Goal: Ask a question

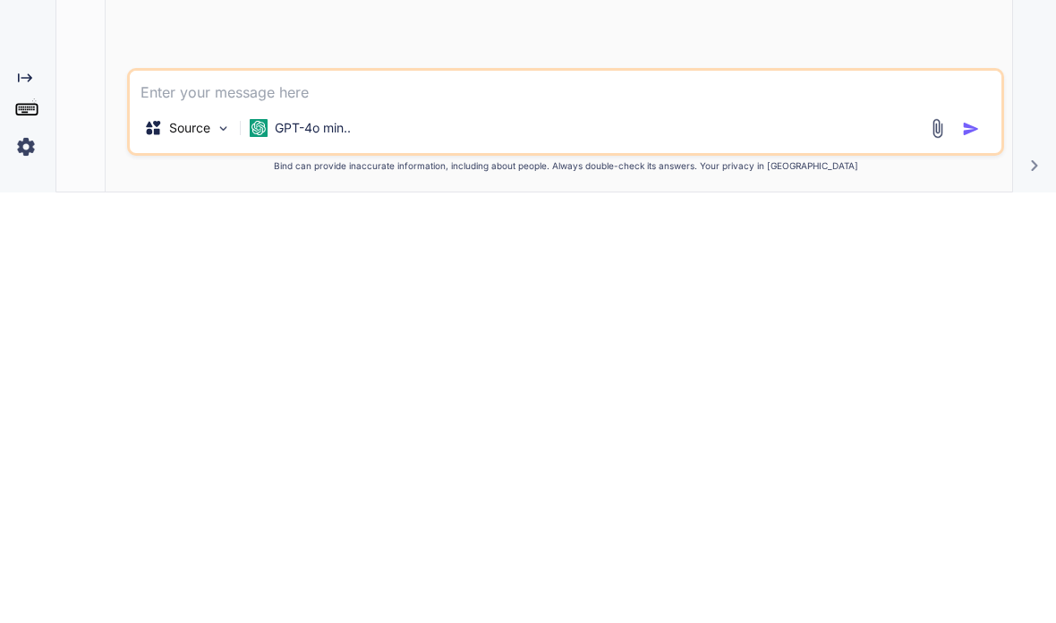
type textarea "x"
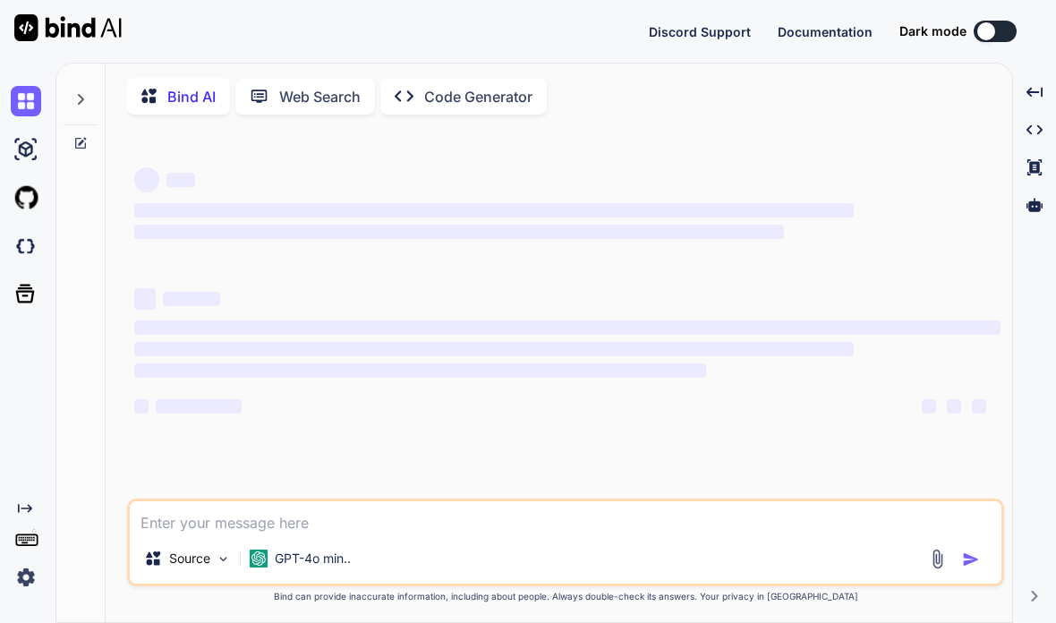
click at [26, 572] on img at bounding box center [26, 577] width 30 height 30
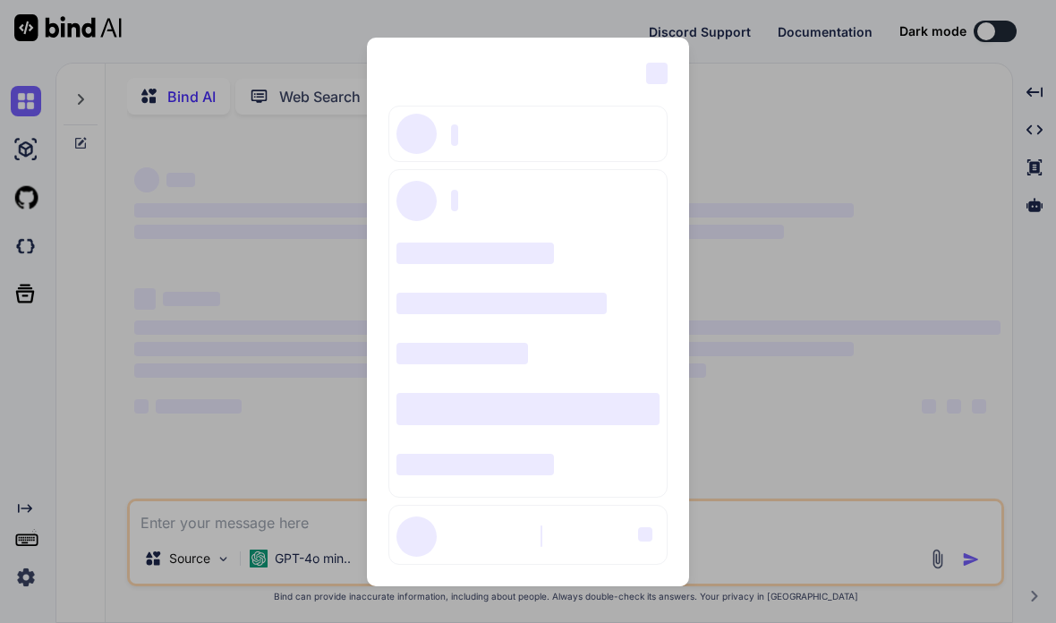
click at [55, 328] on div "‌ ‌ ‌ ‌ ‌ ‌ ‌ ‌ ‌ ‌ ‌ ‌ ‌ ‌ ‌" at bounding box center [528, 311] width 1056 height 623
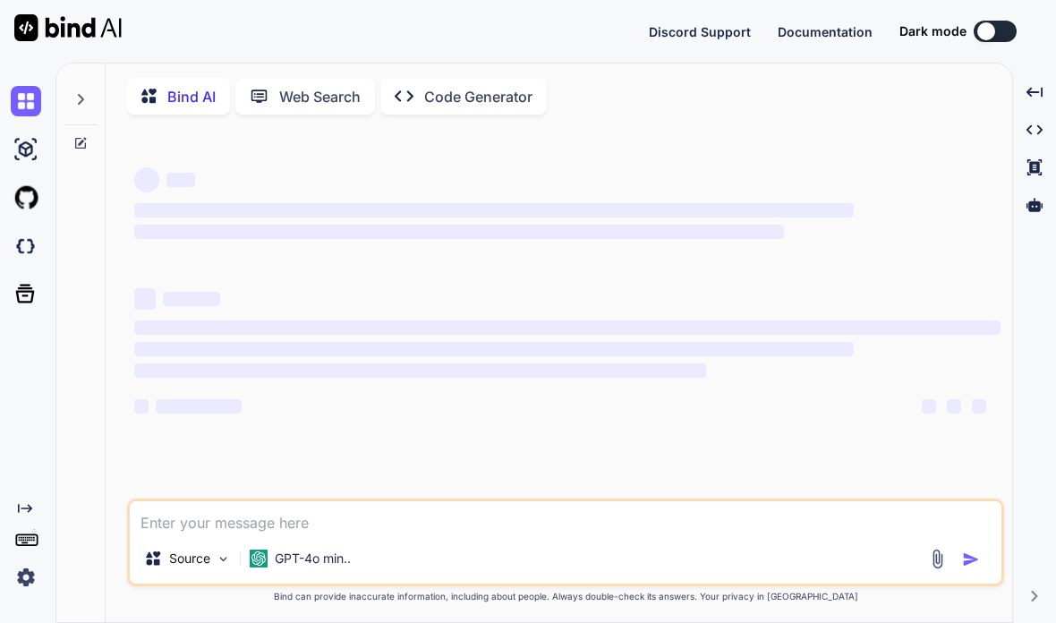
click at [12, 231] on img at bounding box center [26, 246] width 30 height 30
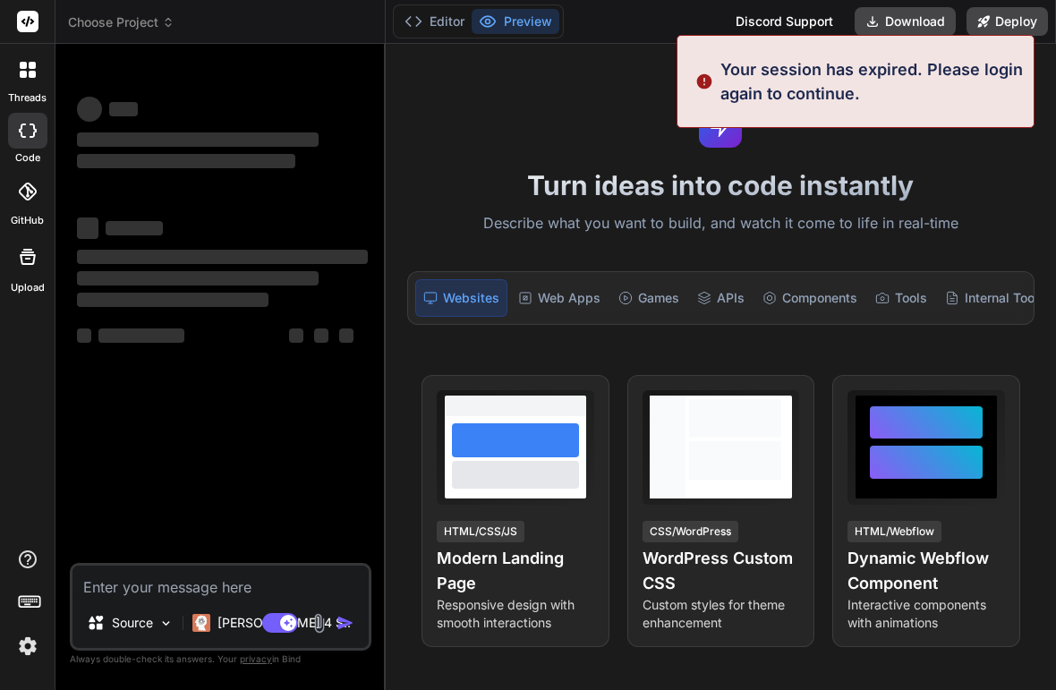
click at [895, 81] on div "Turn ideas into code instantly Describe what you want to build, and watch it co…" at bounding box center [721, 367] width 670 height 646
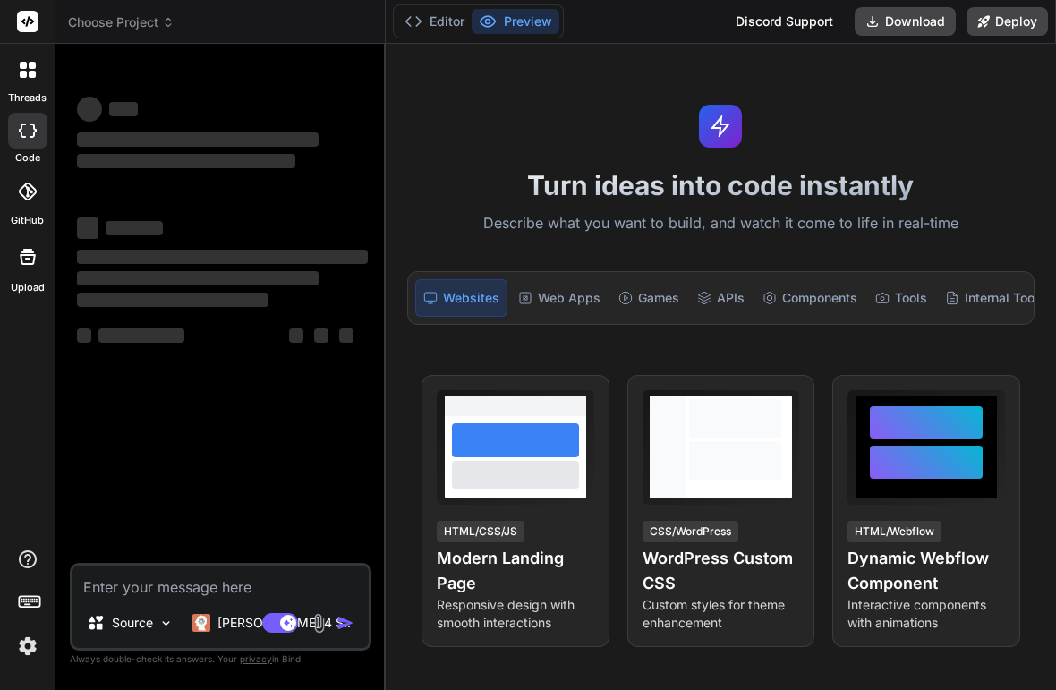
click at [715, 130] on icon at bounding box center [720, 125] width 21 height 21
click at [723, 127] on icon at bounding box center [721, 126] width 22 height 22
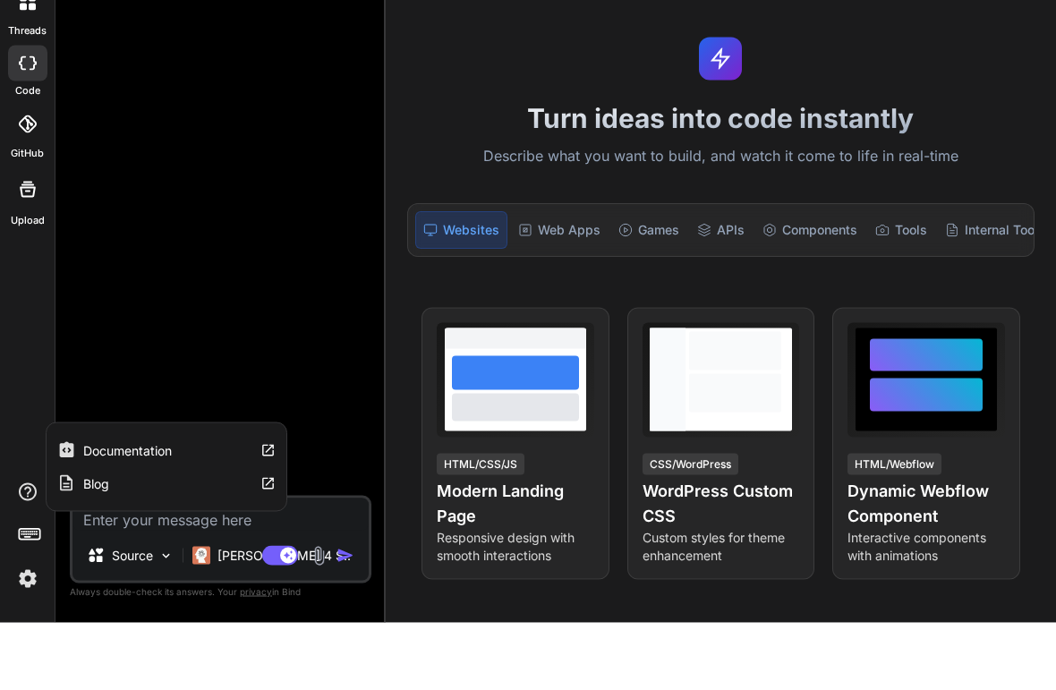
scroll to position [44, 0]
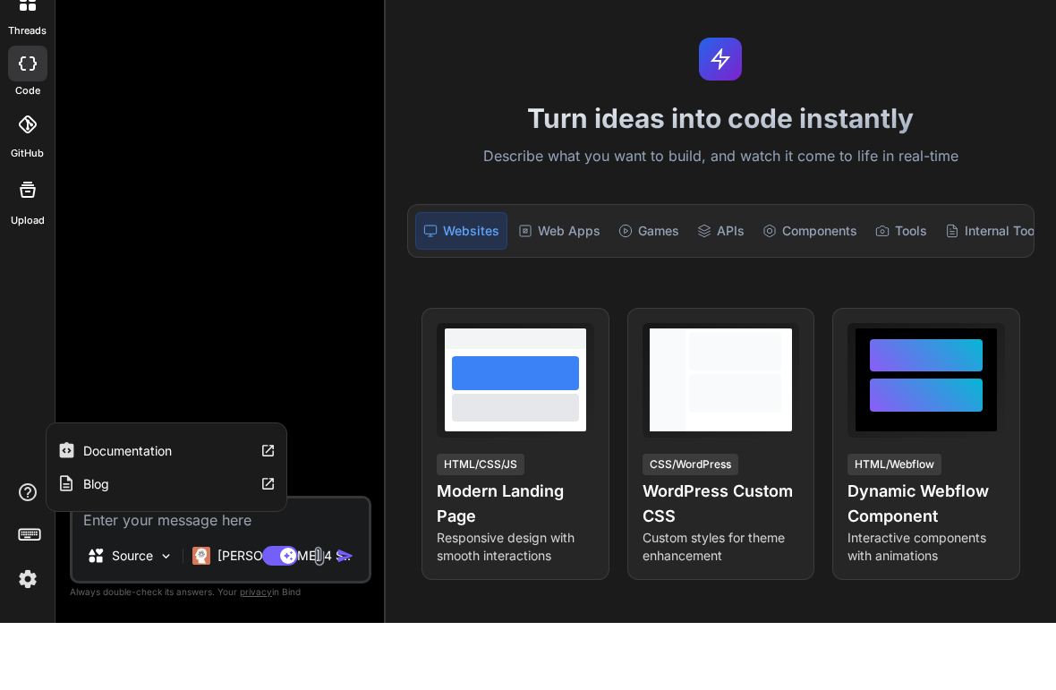
click at [28, 631] on img at bounding box center [28, 646] width 30 height 30
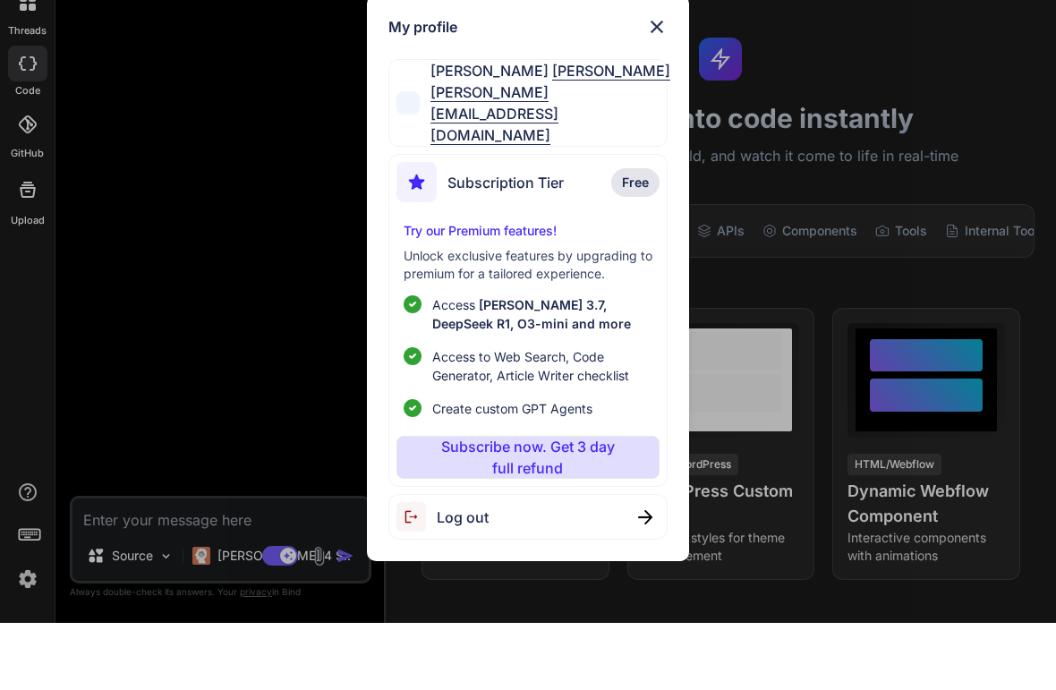
click at [410, 569] on img at bounding box center [416, 584] width 40 height 30
click at [528, 569] on div "Logging out..." at bounding box center [464, 584] width 136 height 30
type textarea "x"
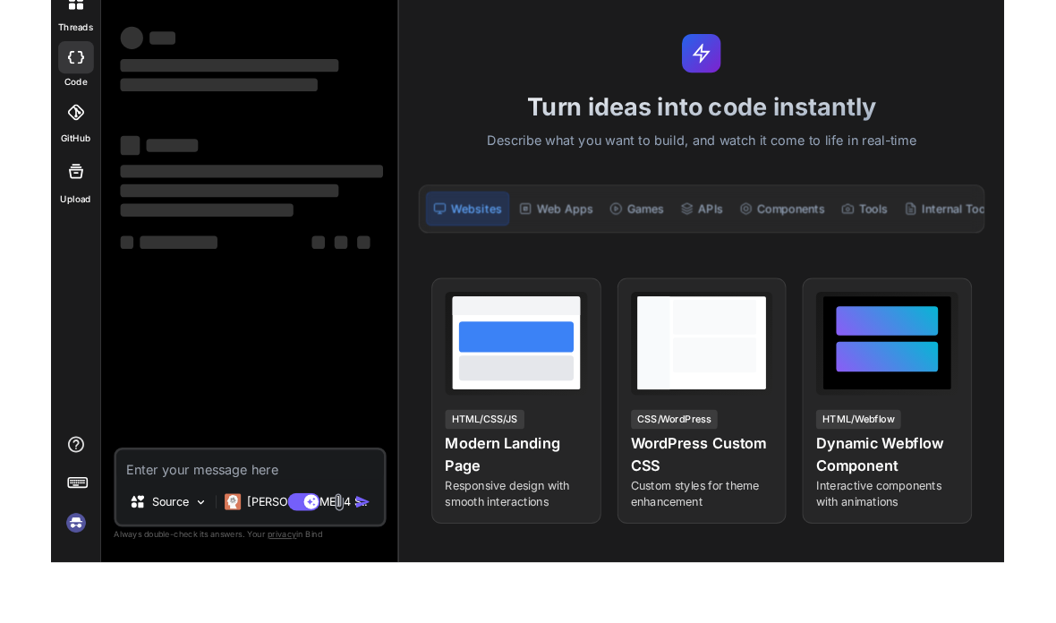
scroll to position [44, 0]
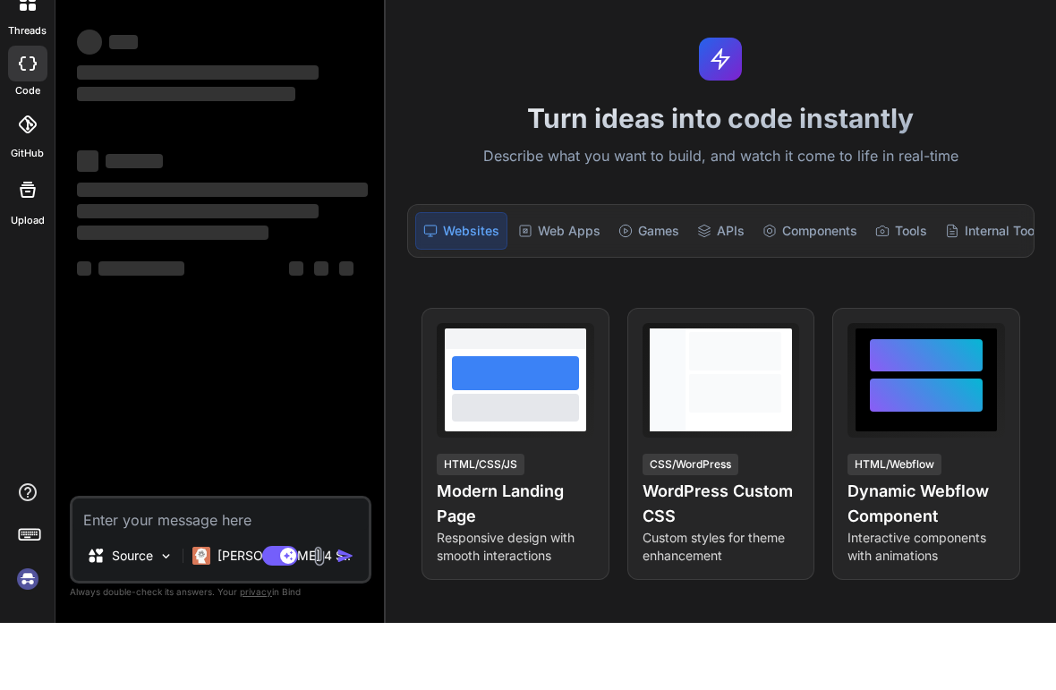
click at [21, 631] on img at bounding box center [28, 646] width 30 height 30
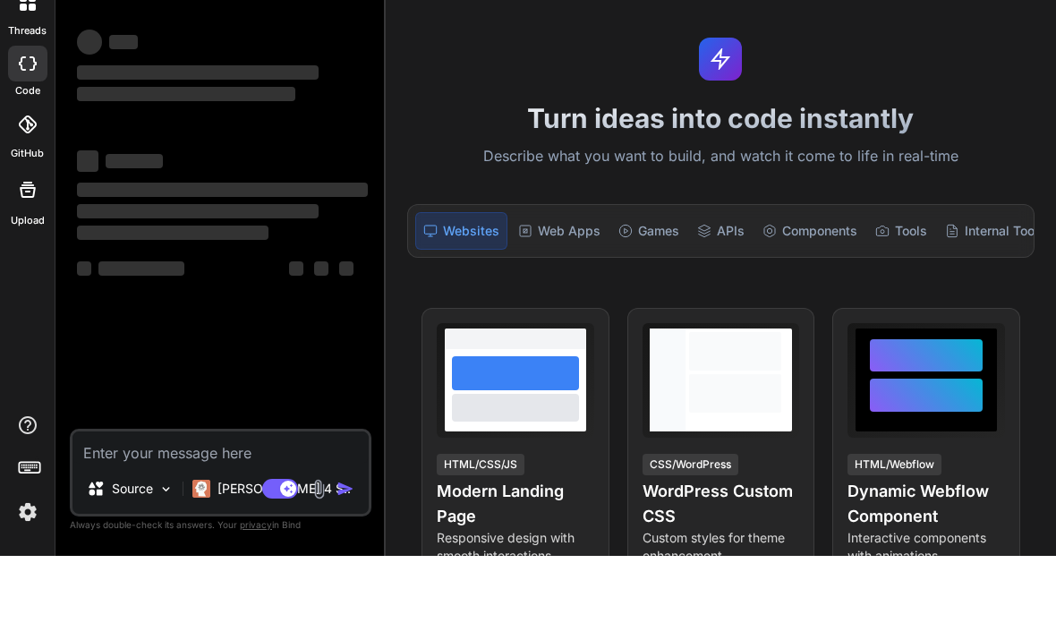
scroll to position [72, 0]
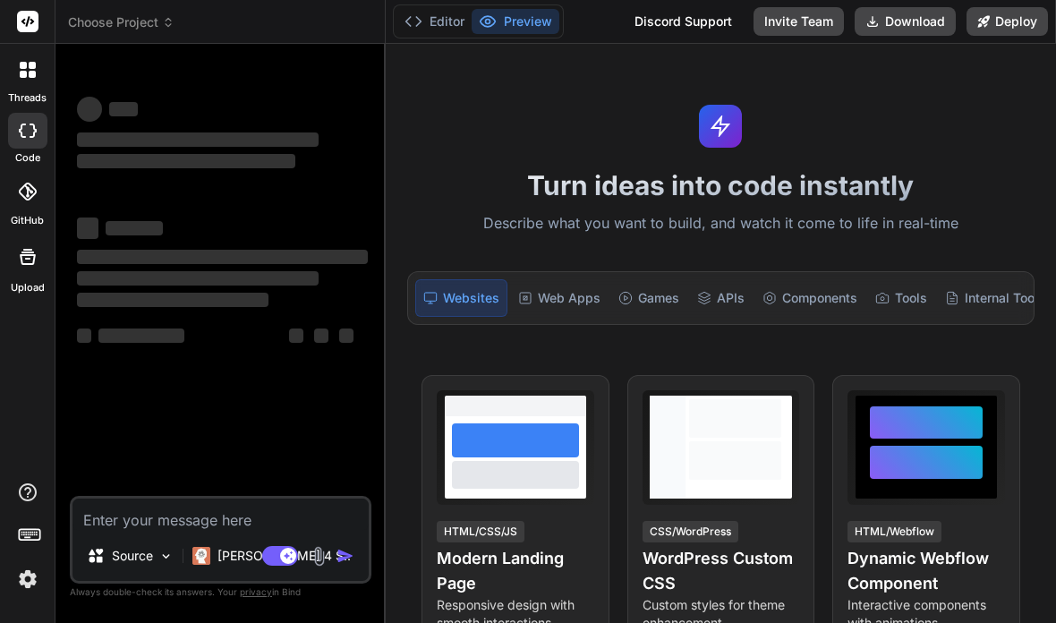
click at [23, 573] on img at bounding box center [28, 579] width 30 height 30
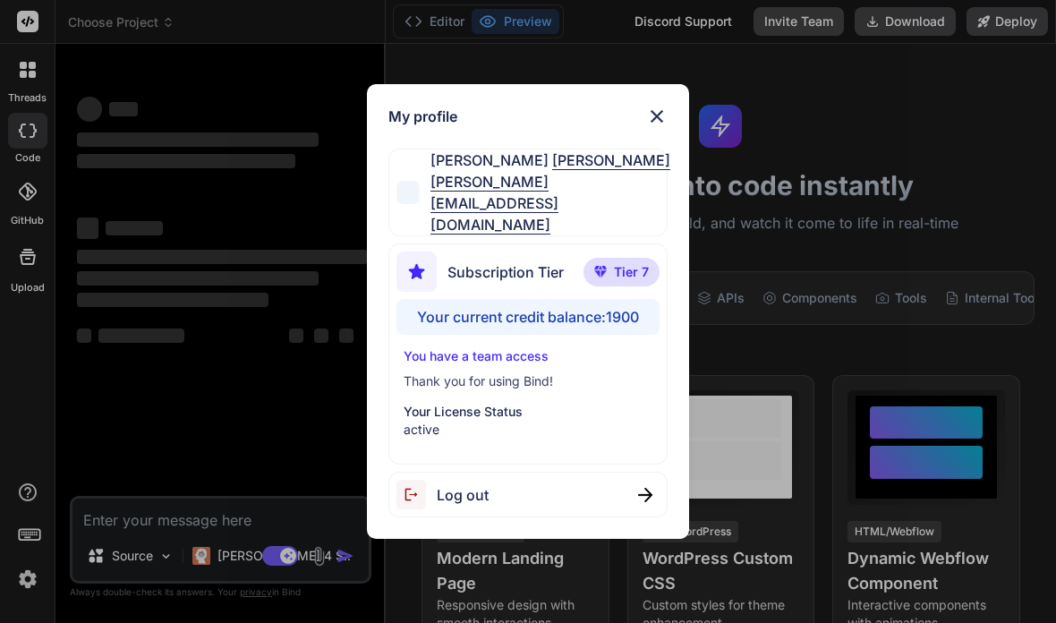
click at [658, 127] on img at bounding box center [656, 116] width 21 height 21
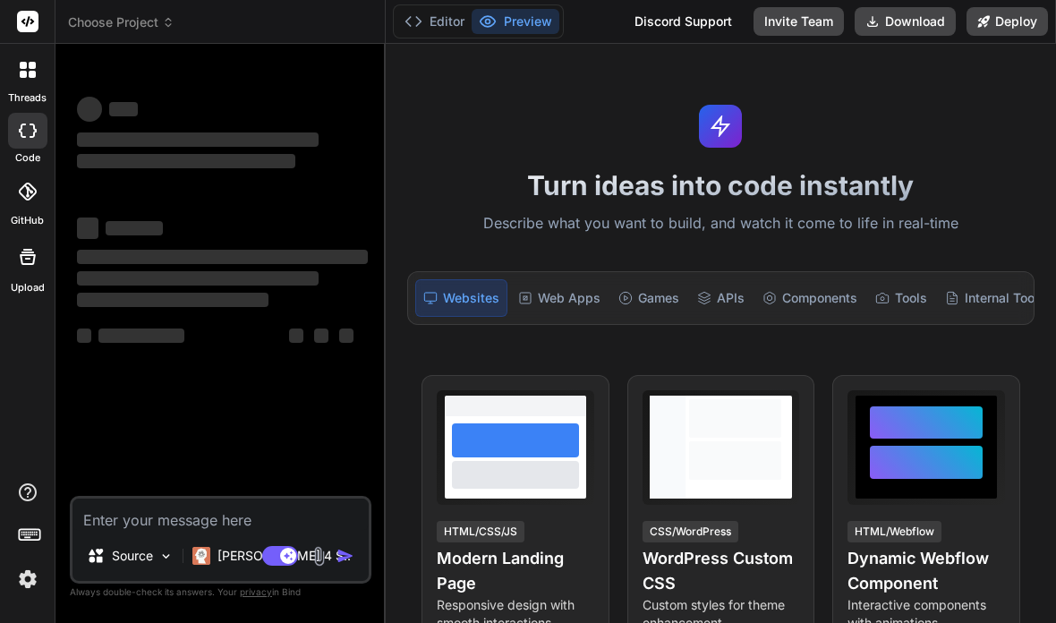
click at [282, 558] on rect at bounding box center [288, 556] width 16 height 16
click at [25, 246] on icon at bounding box center [27, 256] width 21 height 21
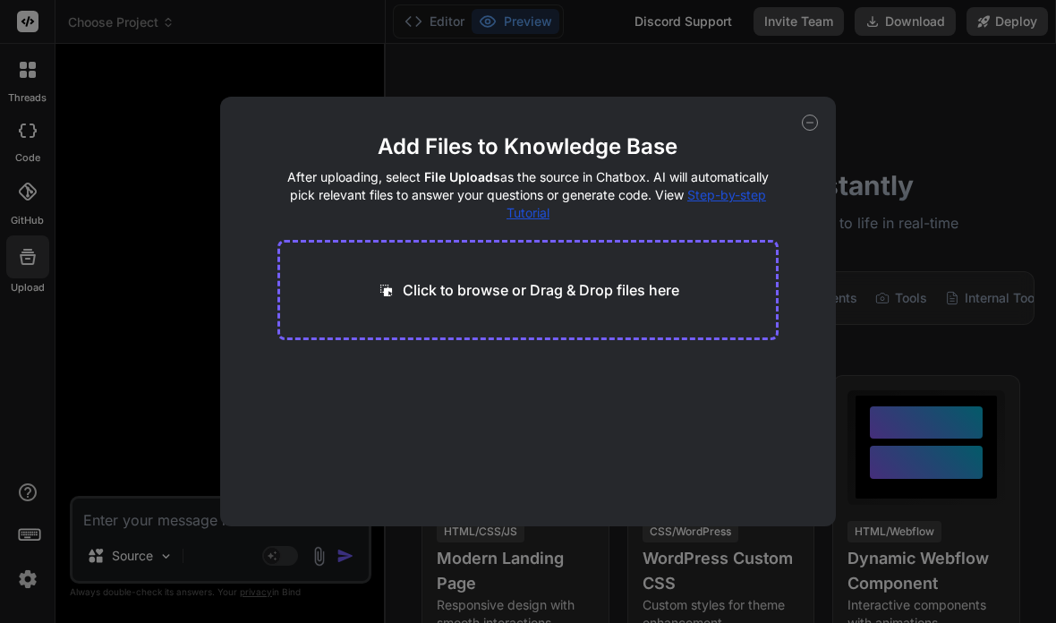
click at [809, 118] on icon at bounding box center [810, 123] width 16 height 16
type textarea "x"
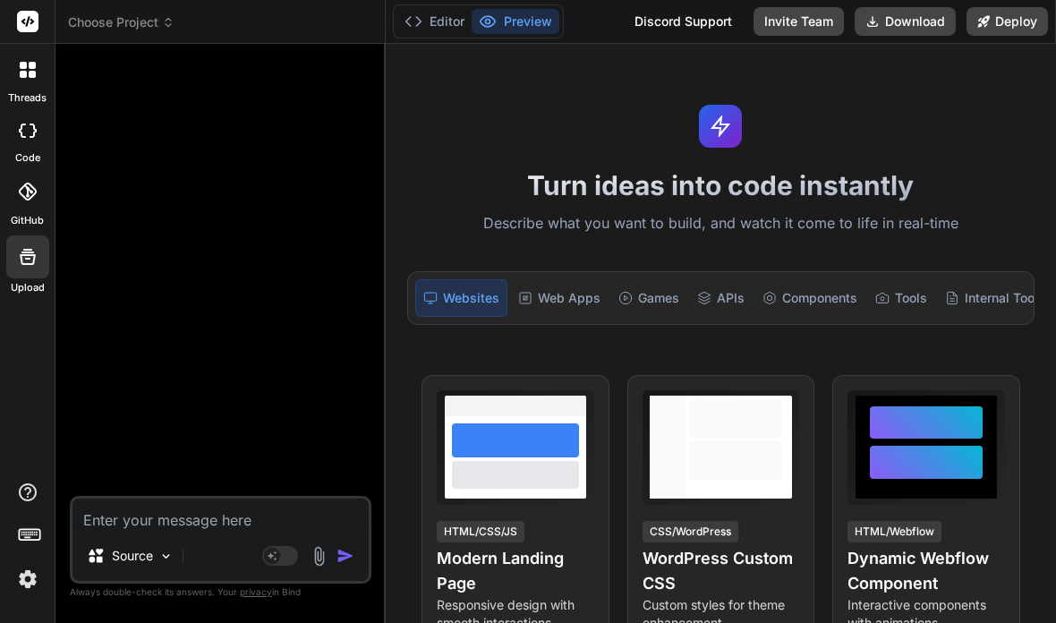
click at [155, 509] on textarea at bounding box center [220, 514] width 296 height 32
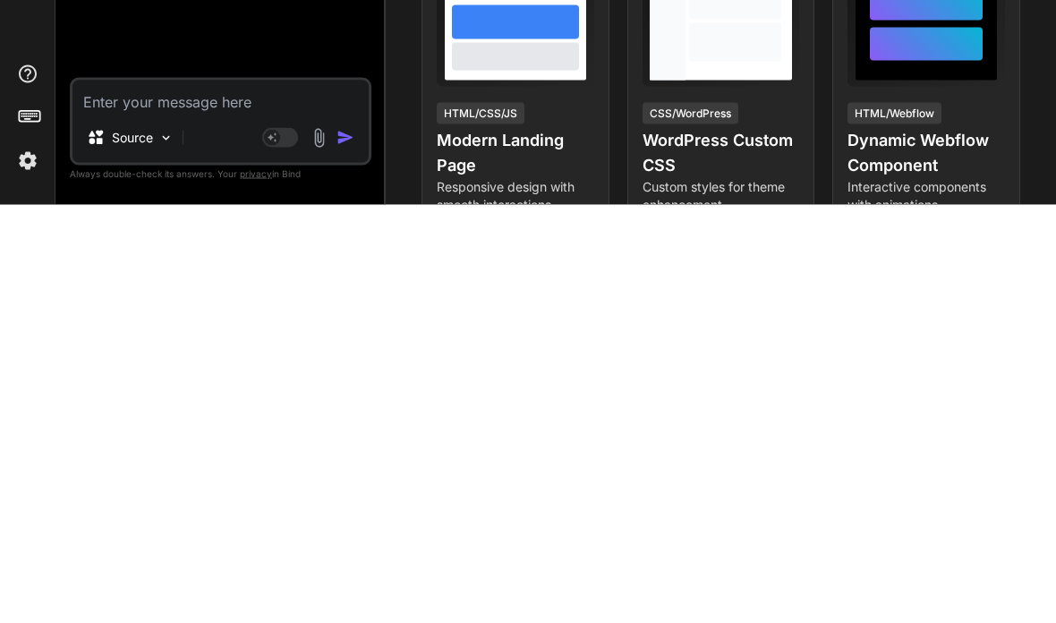
type textarea "C"
type textarea "x"
type textarea "Ca"
type textarea "x"
type textarea "Can"
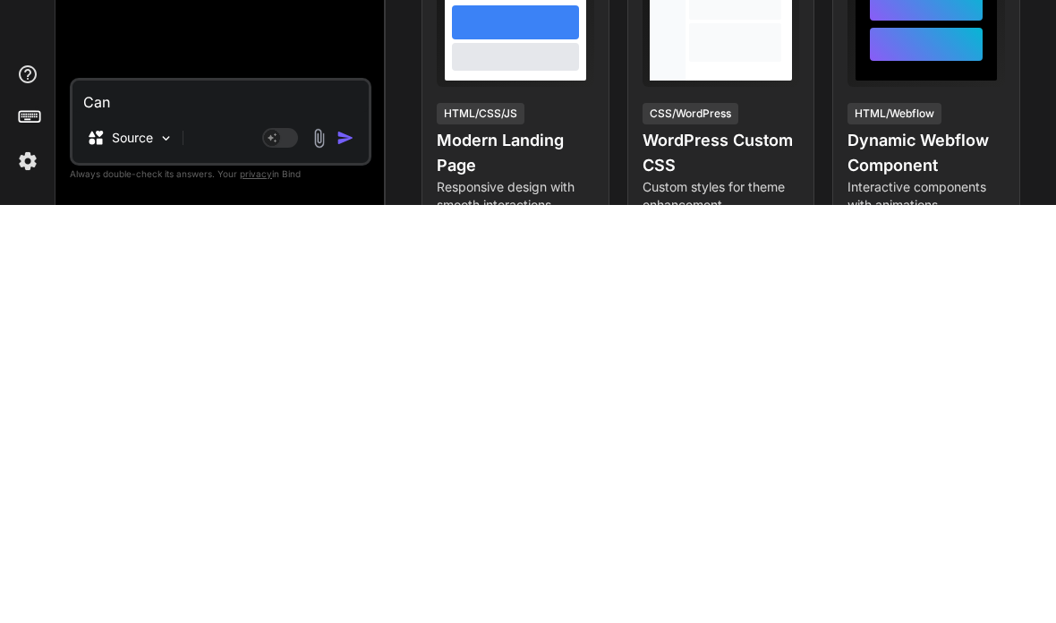
type textarea "x"
type textarea "Can"
type textarea "x"
type textarea "Can i"
type textarea "x"
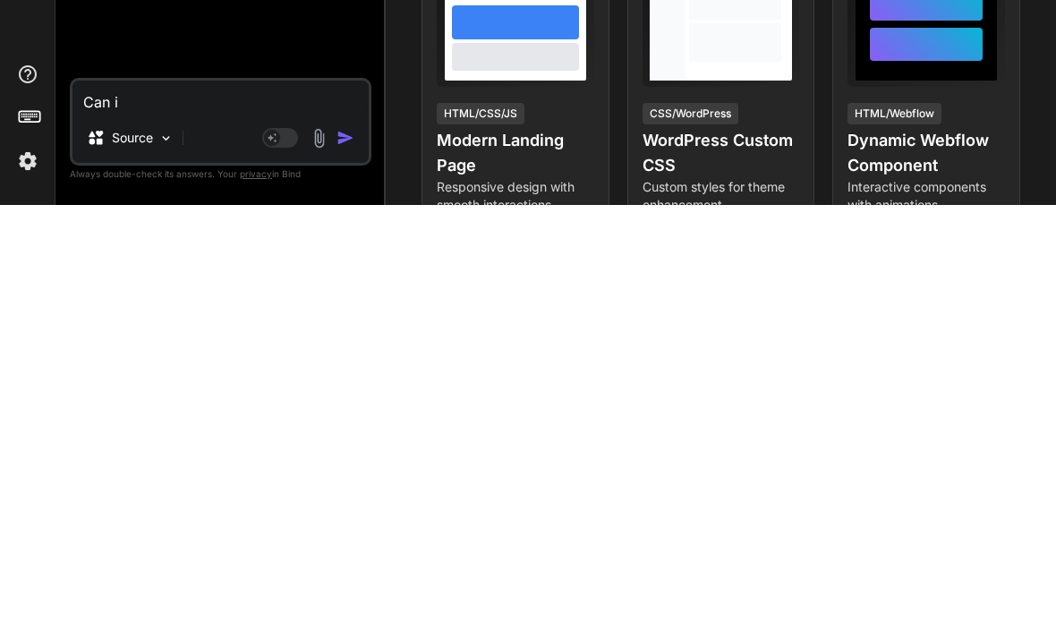
type textarea "Can I"
type textarea "x"
type textarea "Can I"
type textarea "x"
type textarea "Can I u"
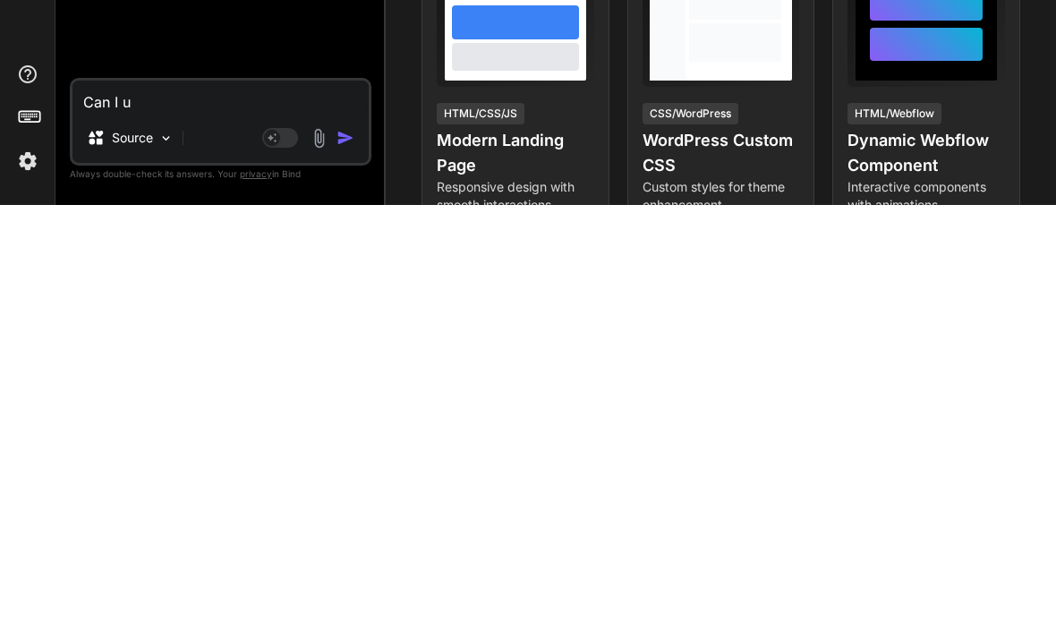
type textarea "x"
type textarea "Can I up"
type textarea "x"
type textarea "Can I upl"
type textarea "x"
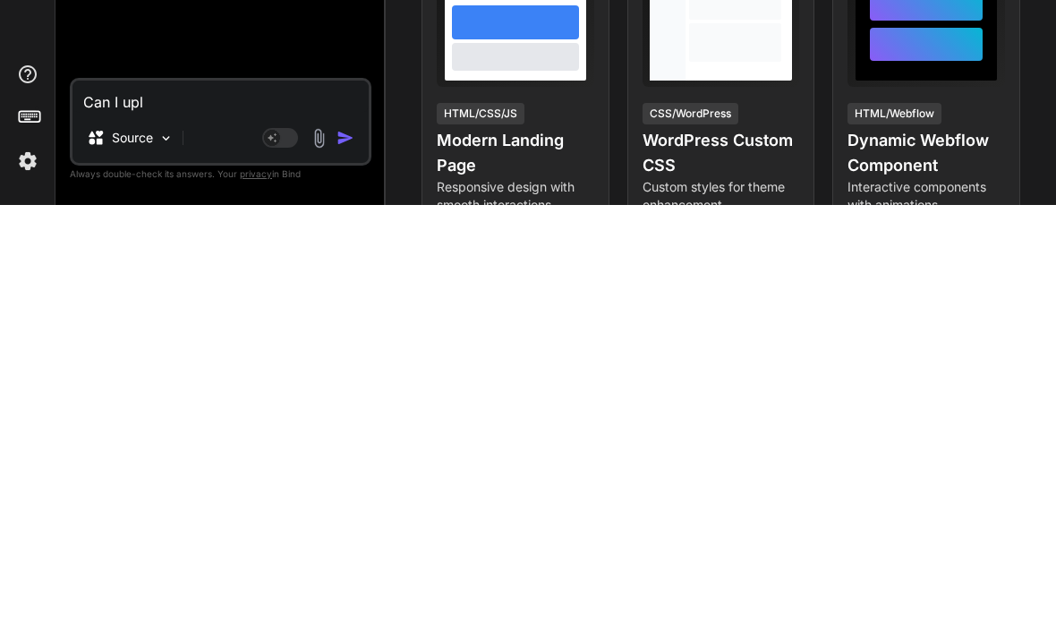
type textarea "Can I uplo"
type textarea "x"
type textarea "Can I uploa"
type textarea "x"
type textarea "Can I upload"
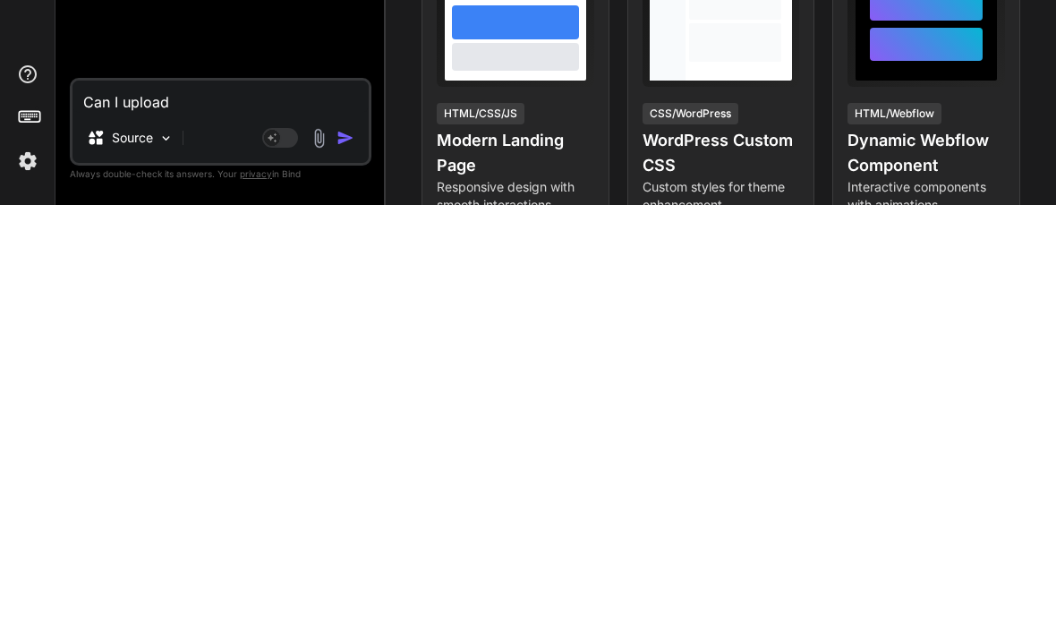
type textarea "x"
type textarea "Can I upload"
type textarea "x"
type textarea "Can I upload a"
type textarea "x"
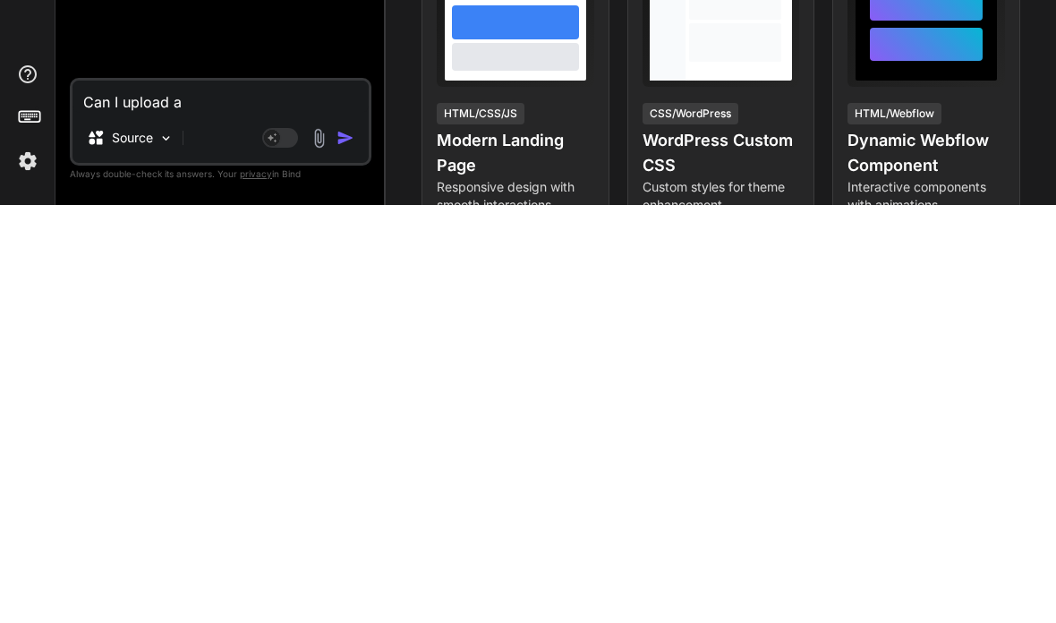
type textarea "Can I upload a"
type textarea "x"
type textarea "Can I upload a z"
type textarea "x"
type textarea "Can I upload a zi"
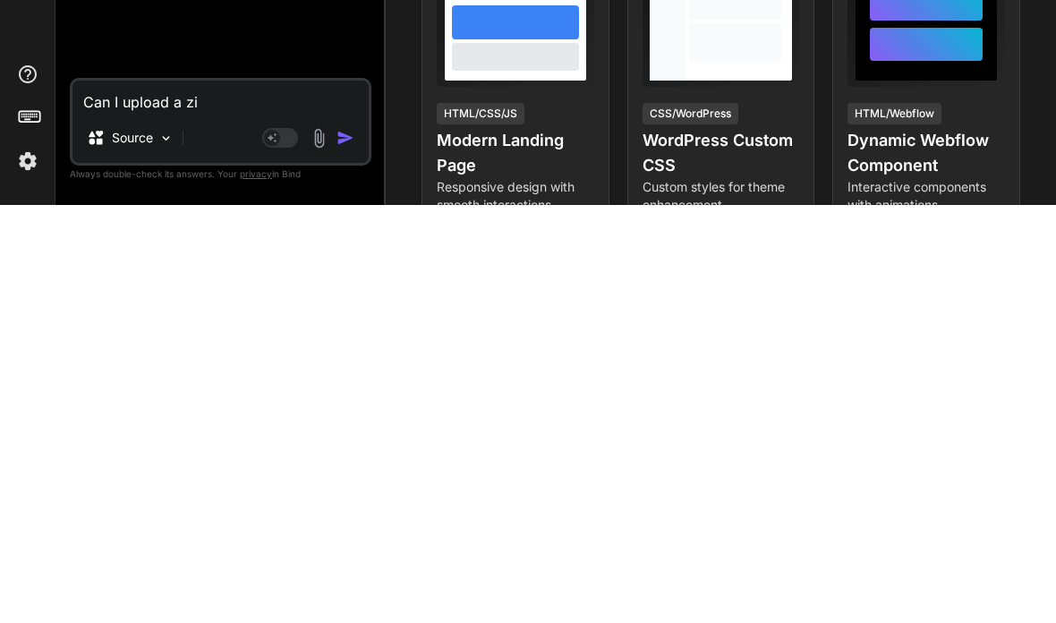
type textarea "x"
type textarea "Can I upload a zip"
type textarea "x"
type textarea "Can I upload a zip"
type textarea "x"
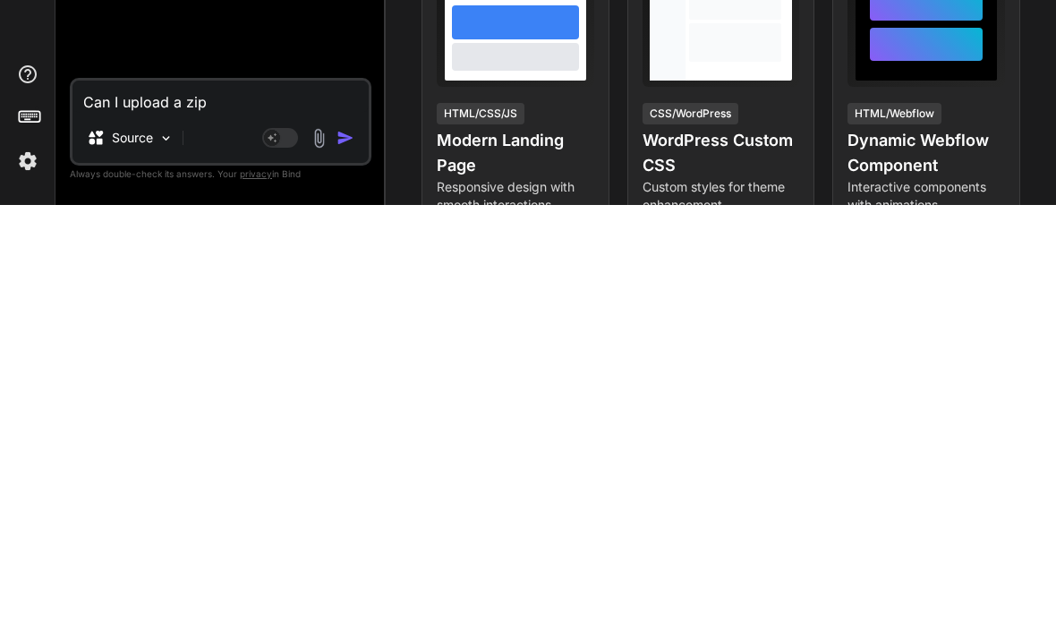
type textarea "Can I upload a zip w"
type textarea "x"
type textarea "Can I upload a zip wi"
type textarea "x"
type textarea "Can I upload a zip wit"
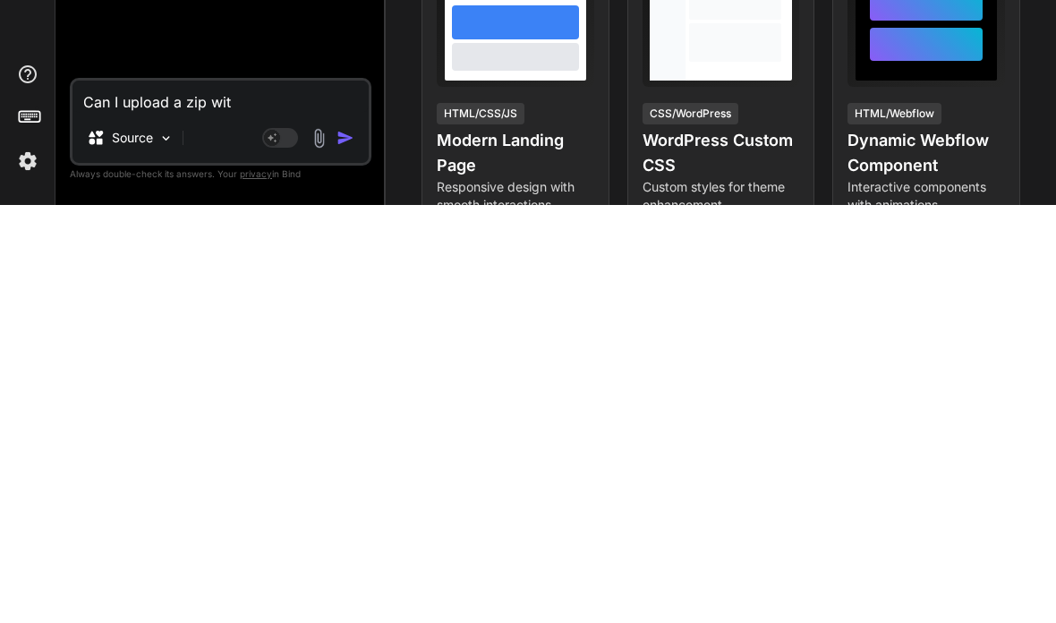
type textarea "x"
type textarea "Can I upload a zip with"
type textarea "x"
type textarea "Can I upload a zip with"
type textarea "x"
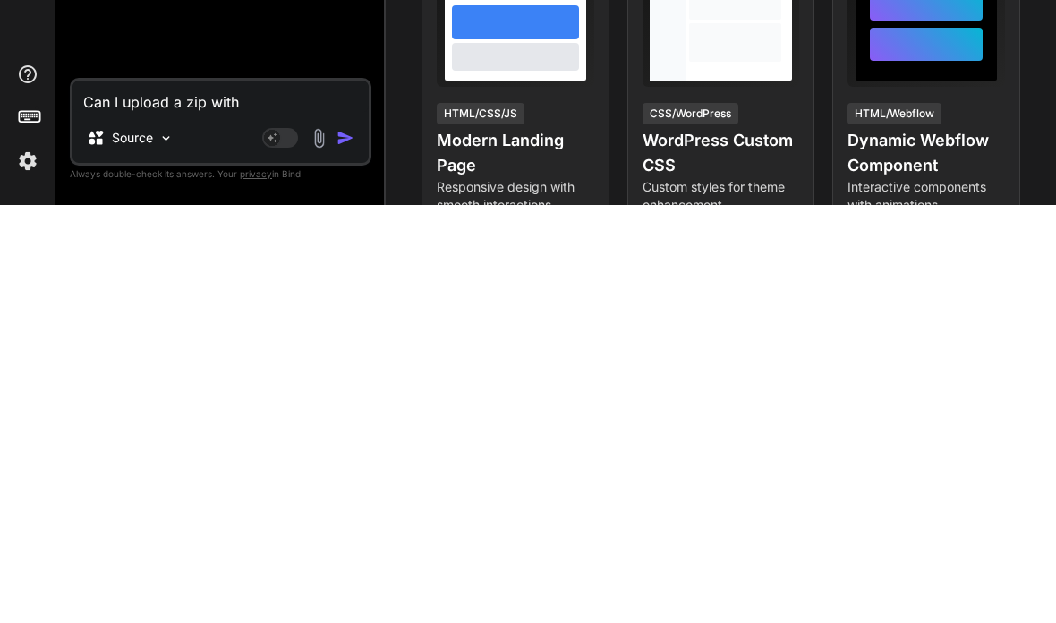
type textarea "Can I upload a zip with m"
type textarea "x"
type textarea "Can I upload a zip with my"
type textarea "x"
type textarea "Can I upload a zip with my"
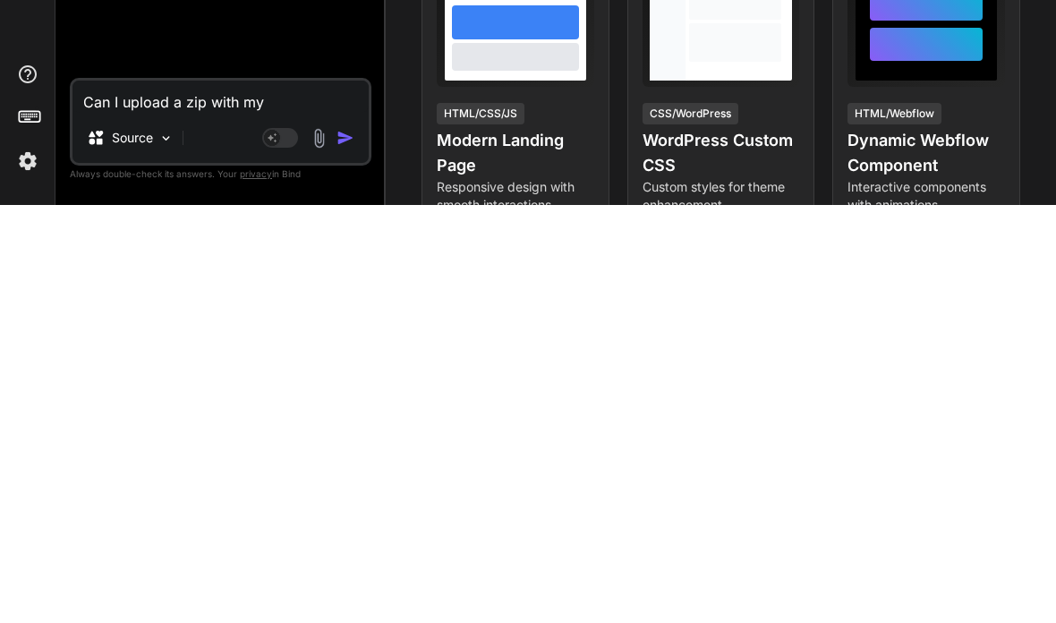
type textarea "x"
type textarea "Can I upload a zip with my a"
type textarea "x"
type textarea "Can I upload a zip with my ap"
type textarea "x"
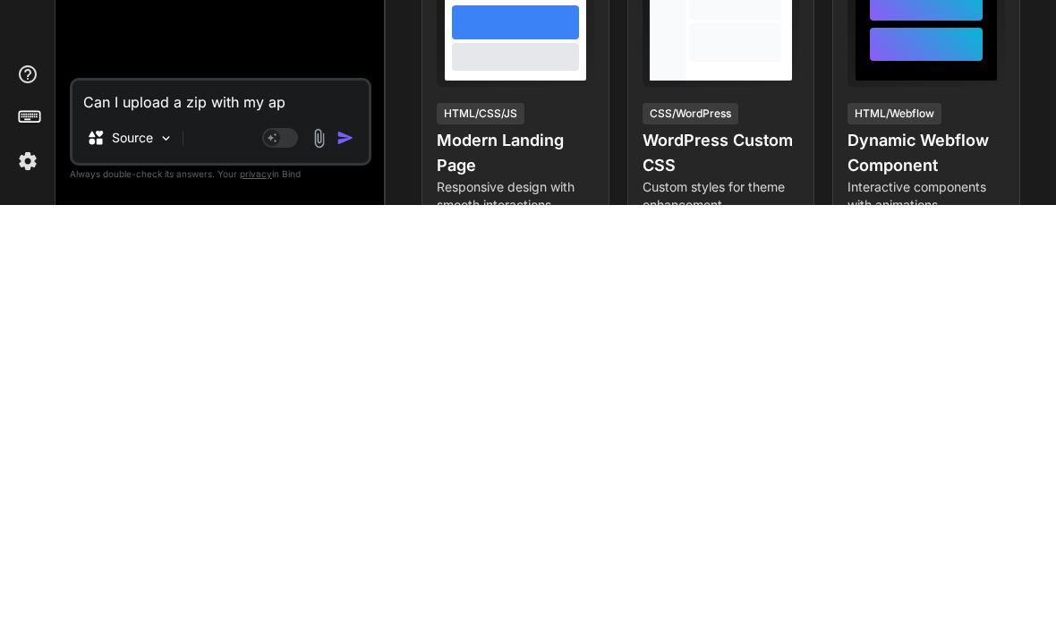
type textarea "Can I upload a zip with my app"
type textarea "x"
type textarea "Can I upload a zip with my app’"
type textarea "x"
type textarea "Can I upload a zip with my app’s"
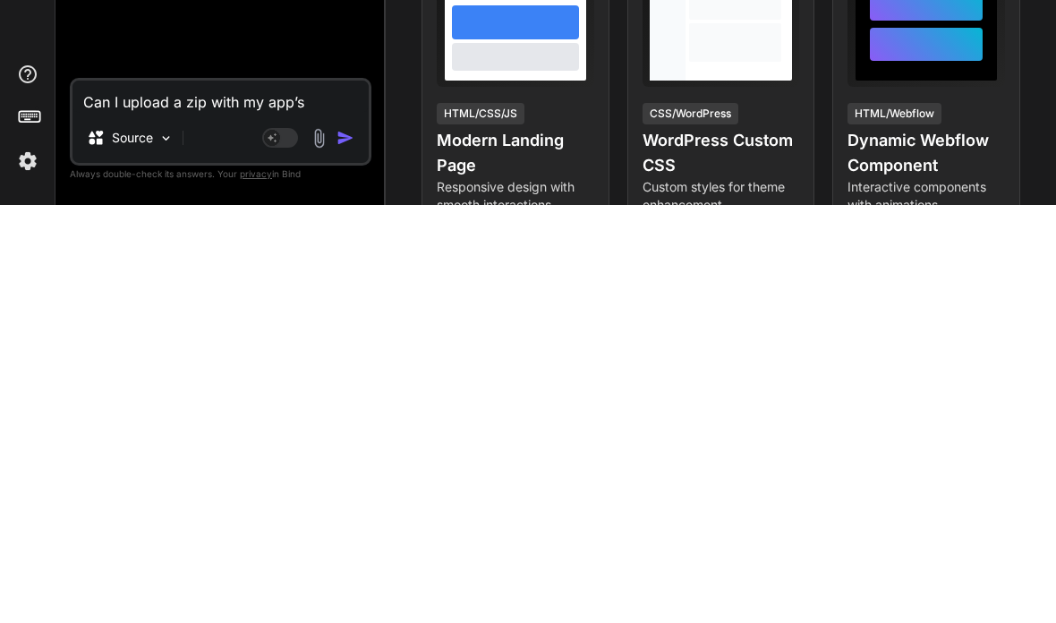
type textarea "x"
type textarea "Can I upload a zip with my app’s"
type textarea "x"
type textarea "Can I upload a zip with my app’s f"
type textarea "x"
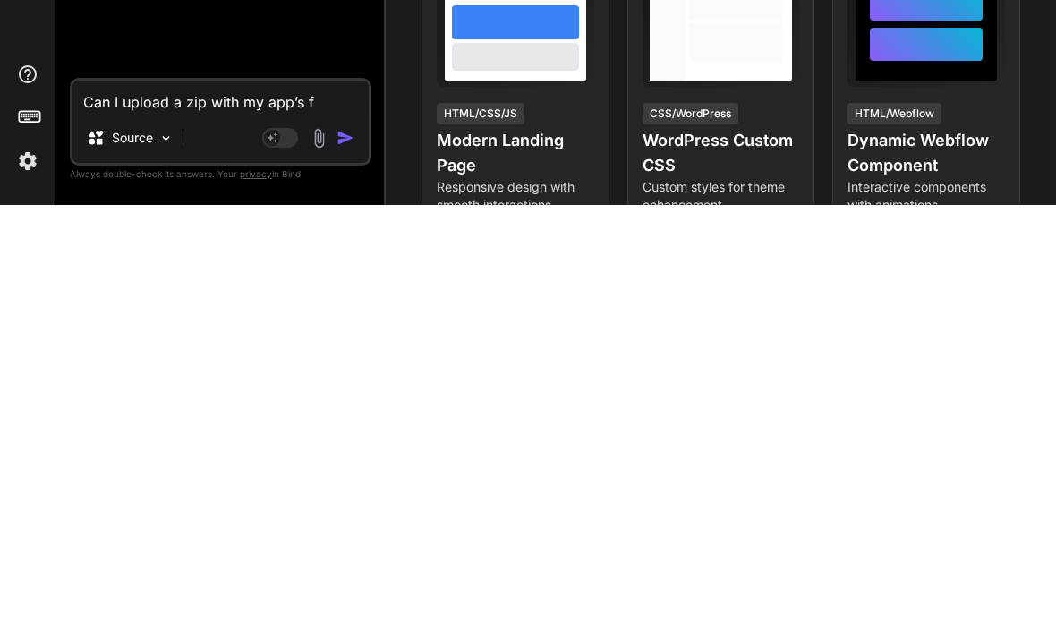
type textarea "Can I upload a zip with my app’s fu"
type textarea "x"
type textarea "Can I upload a zip with my app’s ful"
type textarea "x"
type textarea "Can I upload a zip with my app’s full"
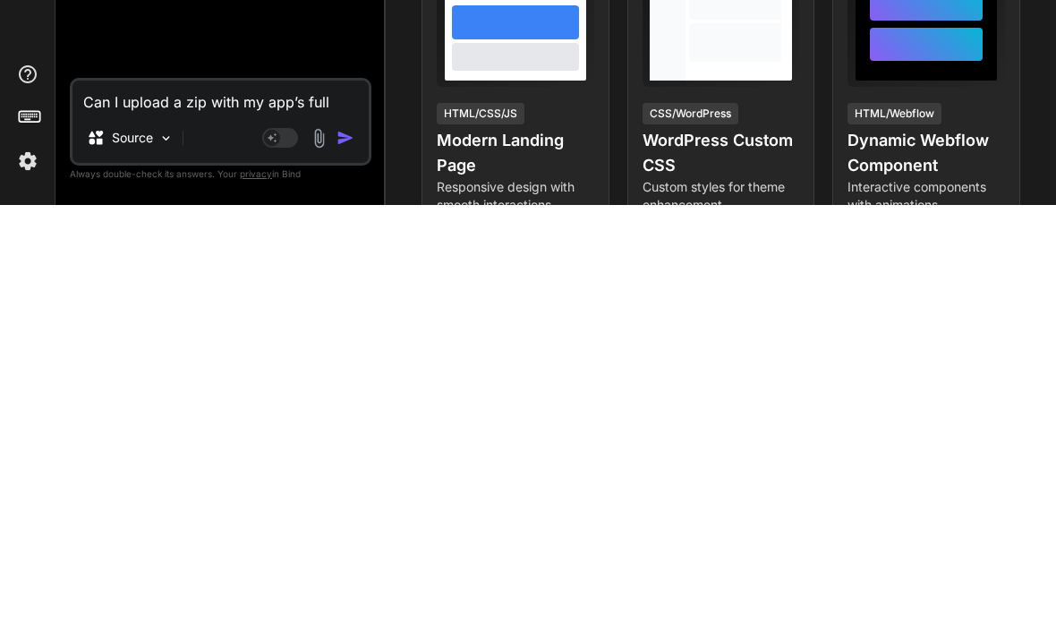
type textarea "x"
type textarea "Can I upload a zip with my app’s full"
type textarea "x"
type textarea "Can I upload a zip with my app’s full f"
type textarea "x"
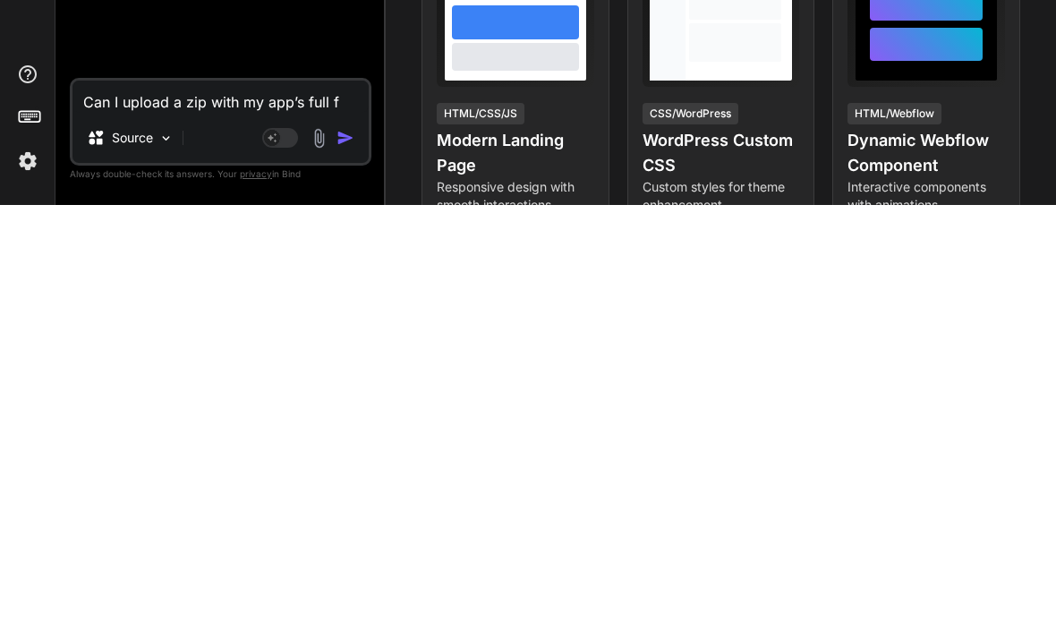
type textarea "Can I upload a zip with my app’s full fi"
type textarea "x"
type textarea "Can I upload a zip with my app’s full fil"
type textarea "x"
type textarea "Can I upload a zip with my app’s full file"
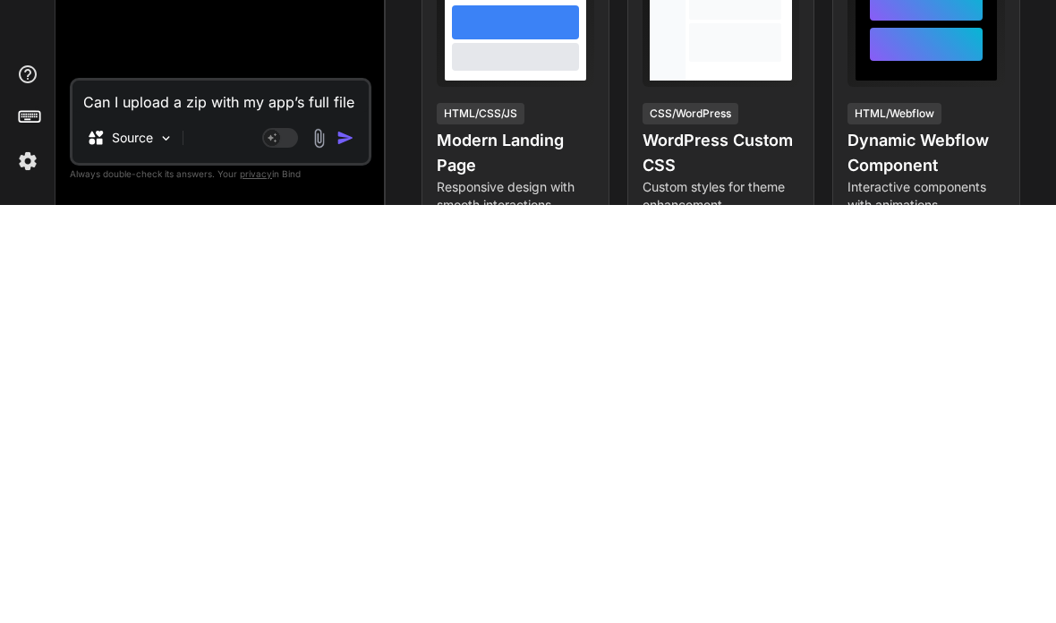
type textarea "x"
type textarea "Can I upload a zip with my app’s full file/"
type textarea "x"
type textarea "Can I upload a zip with my app’s full file/f"
type textarea "x"
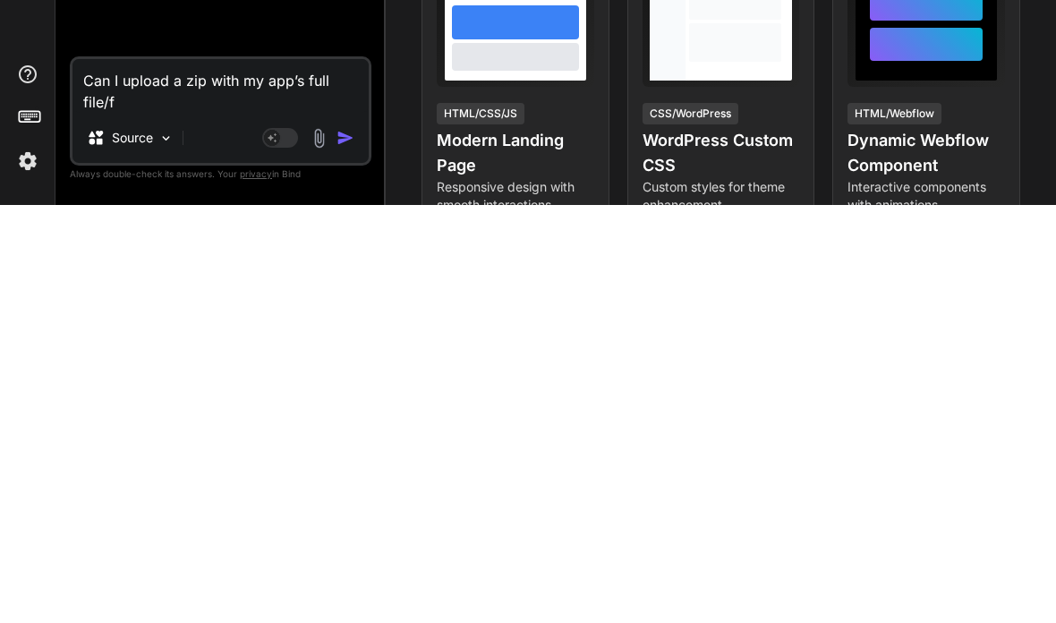
type textarea "Can I upload a zip with my app’s full file/fo"
type textarea "x"
type textarea "Can I upload a zip with my app’s full file/fol"
type textarea "x"
type textarea "Can I upload a zip with my app’s full file/fold"
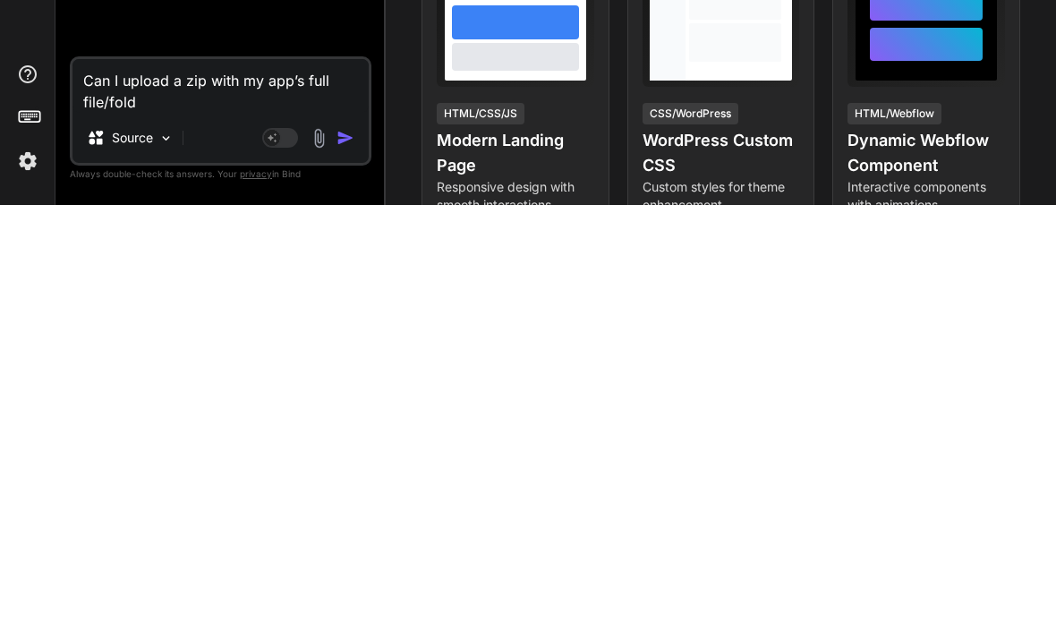
type textarea "x"
type textarea "Can I upload a zip with my app’s full file/folde"
type textarea "x"
type textarea "Can I upload a zip with my app’s full file/folder"
type textarea "x"
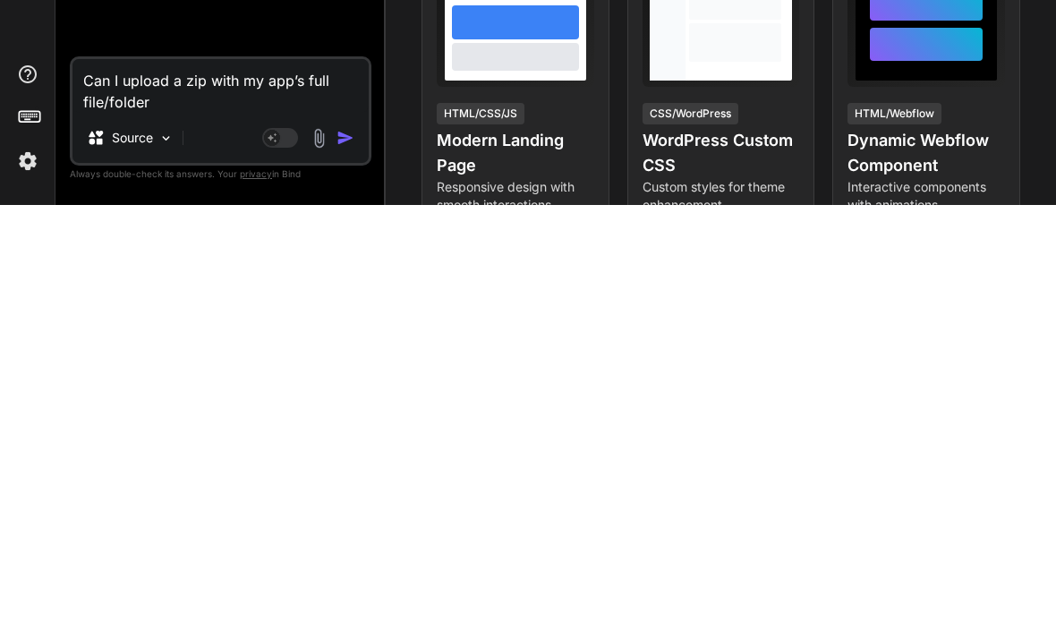
type textarea "Can I upload a zip with my app’s full file/folder"
type textarea "x"
type textarea "Can I upload a zip with my app’s full file/folder s"
type textarea "x"
type textarea "Can I upload a zip with my app’s full file/folder st"
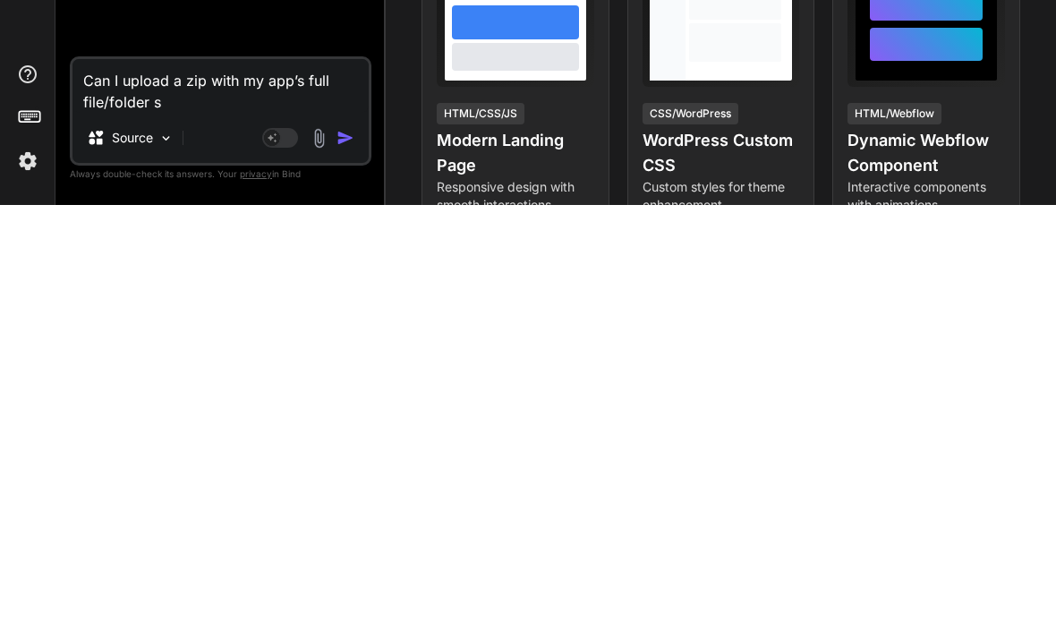
type textarea "x"
type textarea "Can I upload a zip with my app’s full file/folder str"
type textarea "x"
type textarea "Can I upload a zip with my app’s full file/folder stru"
type textarea "x"
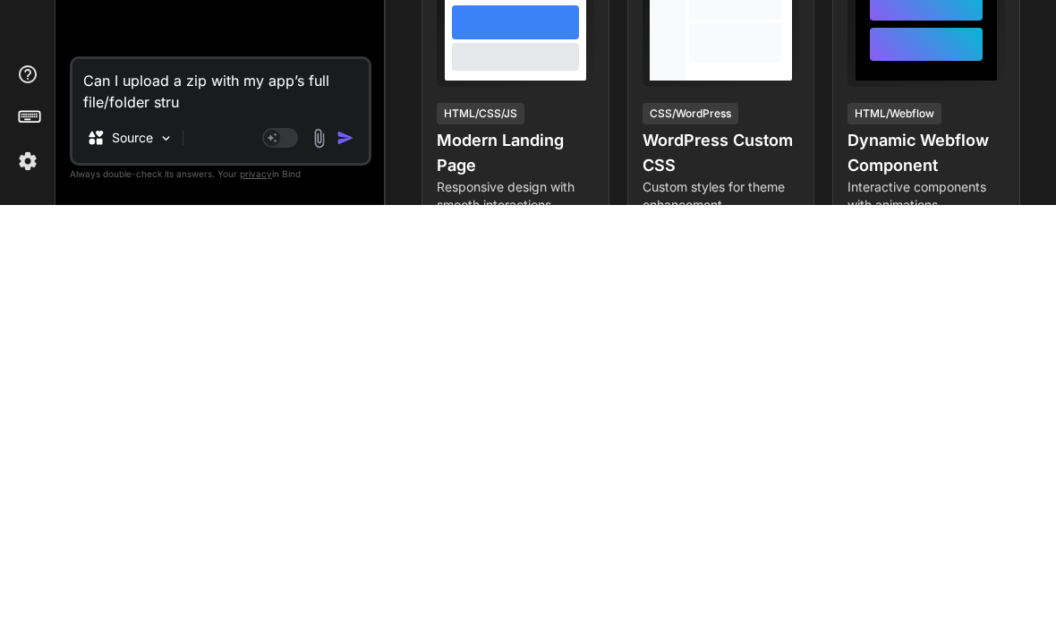
type textarea "Can I upload a zip with my app’s full file/folder struc"
type textarea "x"
type textarea "Can I upload a zip with my app’s full file/folder struct"
type textarea "x"
type textarea "Can I upload a zip with my app’s full file/folder structu"
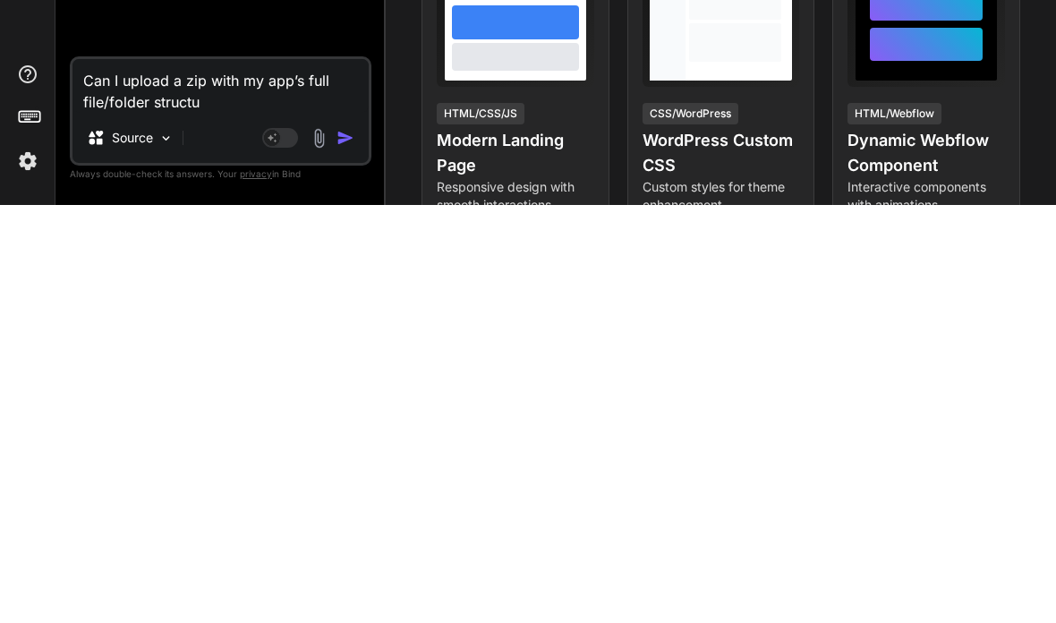
type textarea "x"
type textarea "Can I upload a zip with my app’s full file/folder structur"
type textarea "x"
type textarea "Can I upload a zip with my app’s full file/folder structure"
type textarea "x"
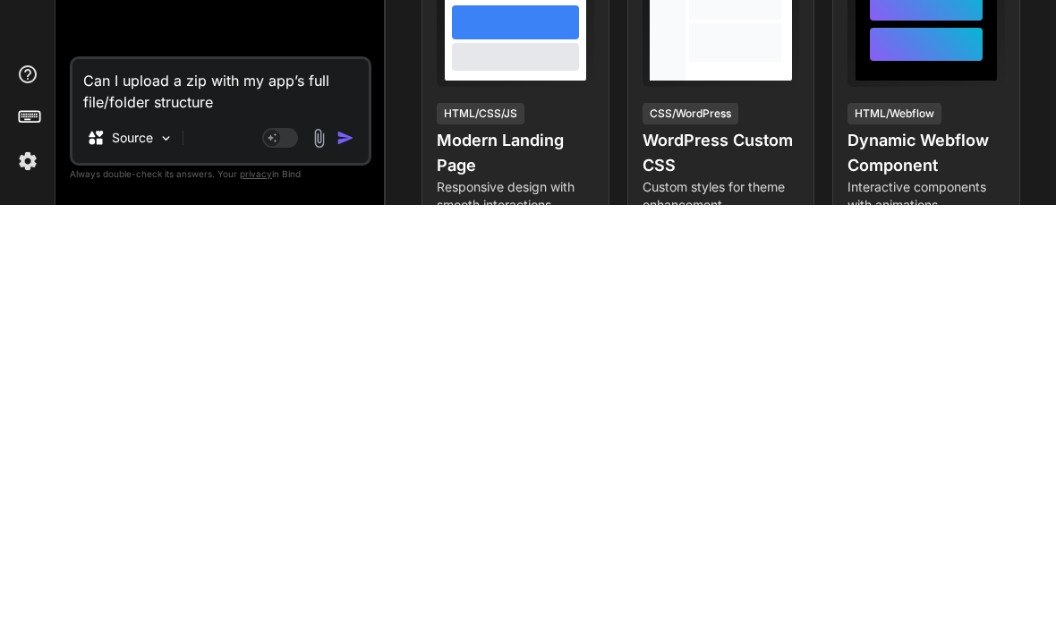
type textarea "Can I upload a zip with my app’s full file/folder structure?"
type textarea "x"
type textarea "Can I upload a zip with my app’s full file/folder structure?"
click at [348, 547] on img "button" at bounding box center [345, 556] width 18 height 18
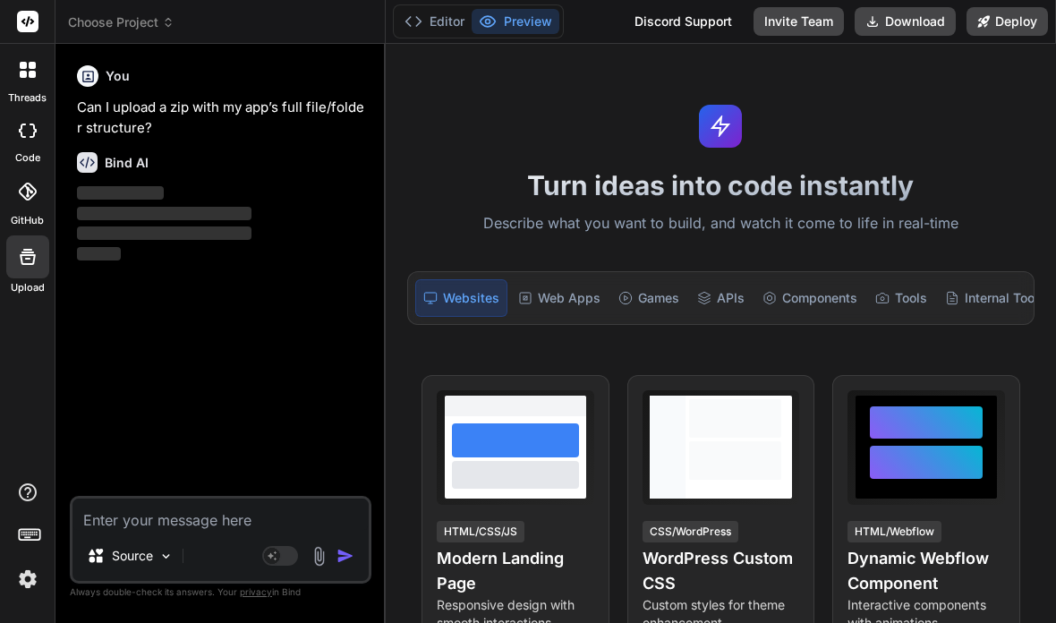
scroll to position [58, 0]
type textarea "x"
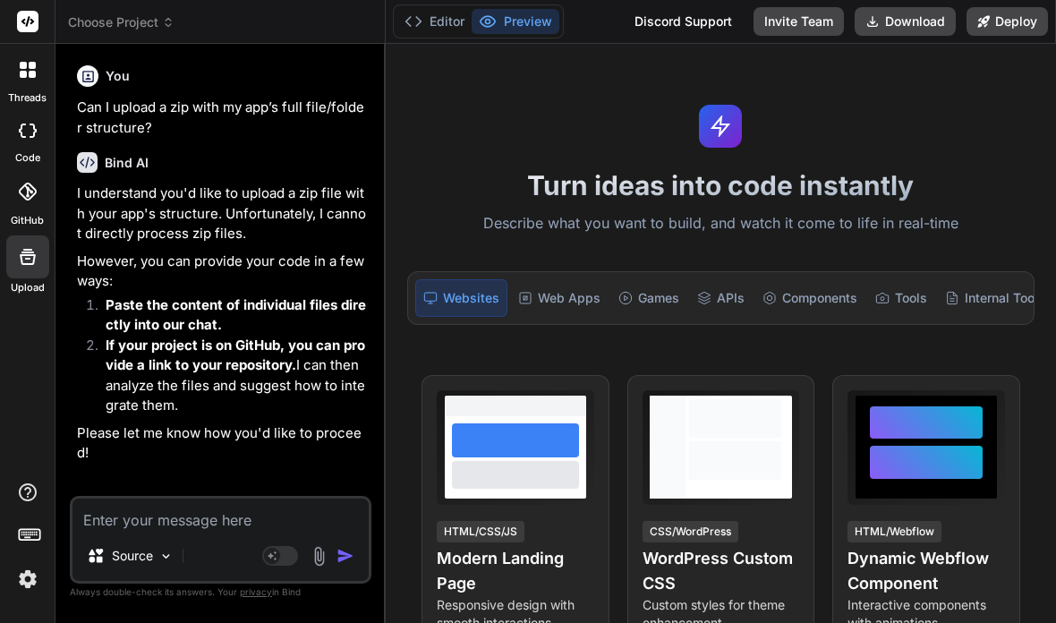
click at [160, 528] on textarea at bounding box center [220, 514] width 296 height 32
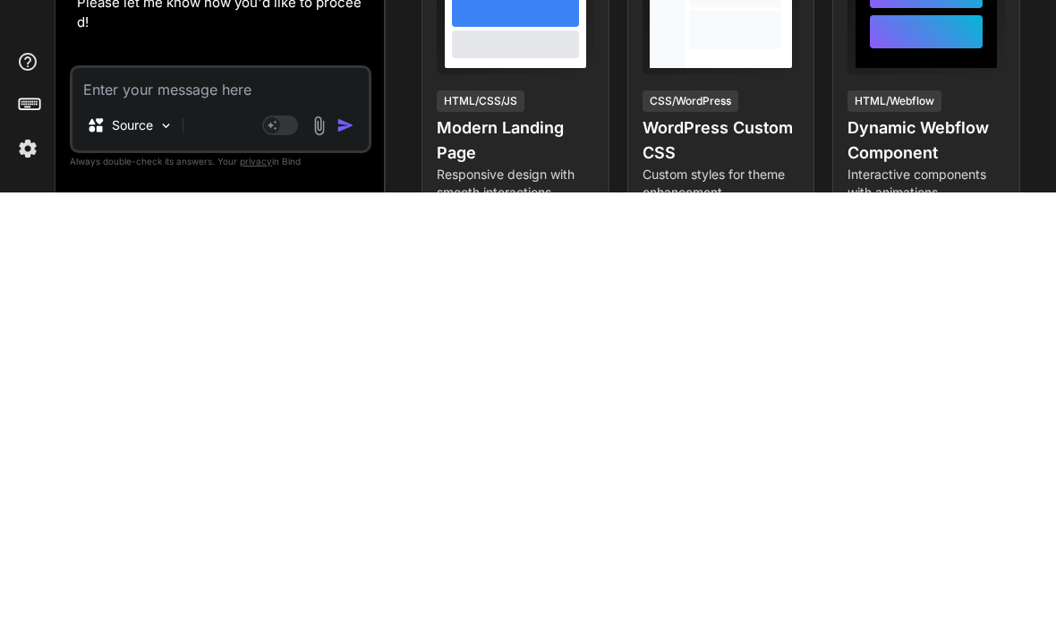
type textarea "W"
type textarea "x"
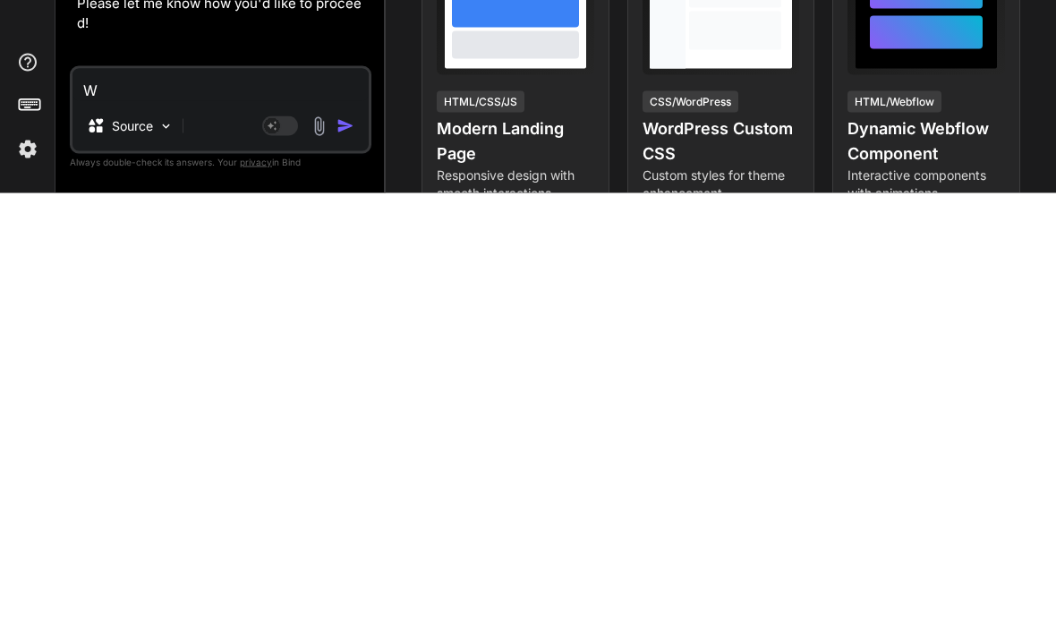
type textarea "Wh"
type textarea "x"
type textarea "Why"
type textarea "x"
type textarea "Why"
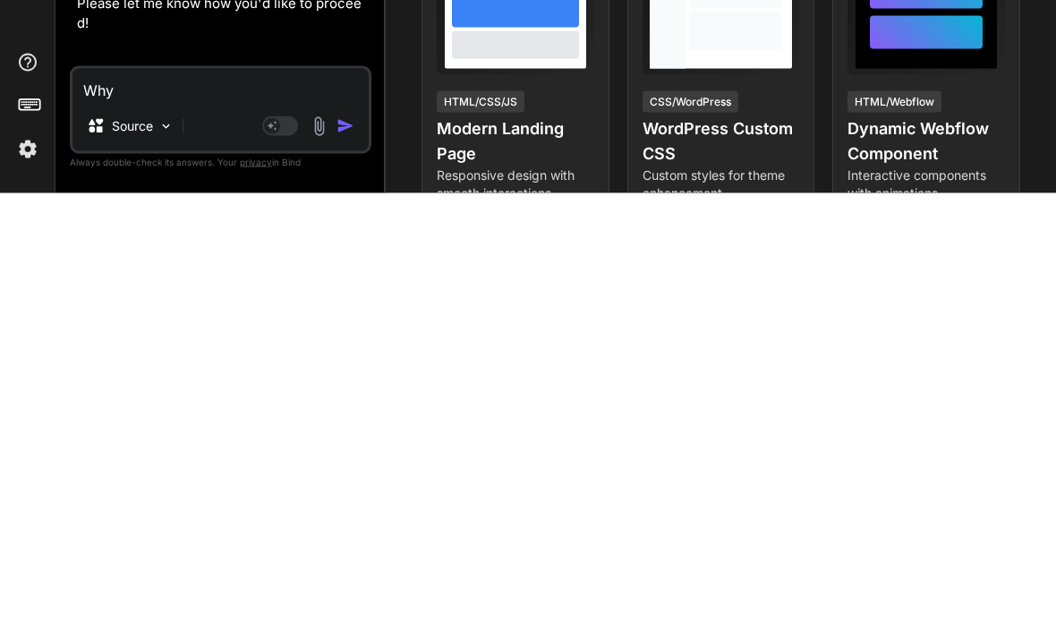
type textarea "x"
type textarea "Why d"
type textarea "x"
type textarea "Why do"
type textarea "x"
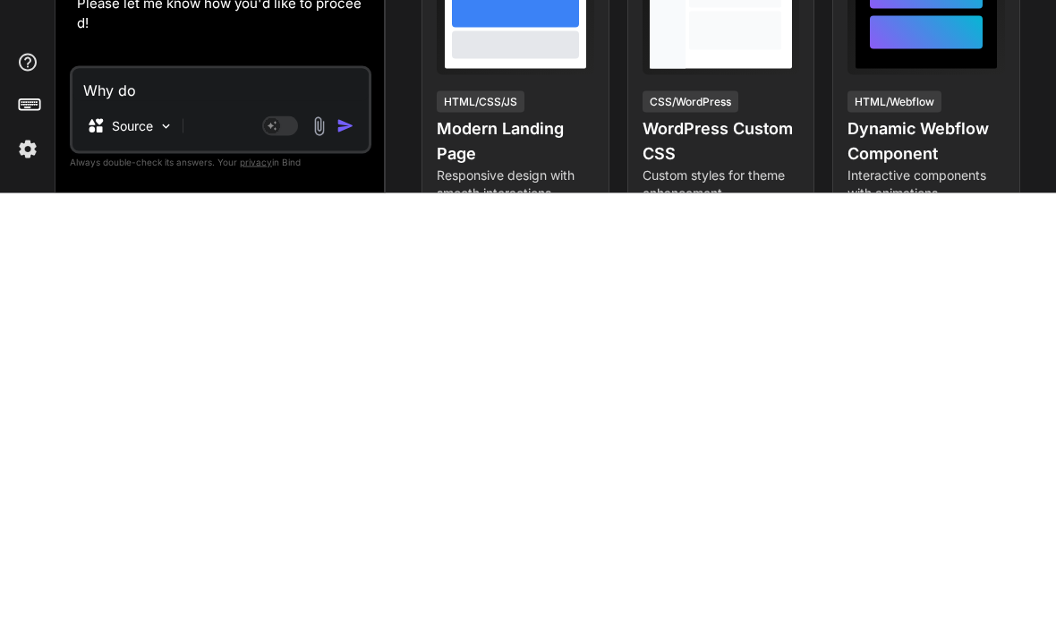
type textarea "Why do"
type textarea "x"
type textarea "Why do y"
type textarea "x"
type textarea "Why do yo"
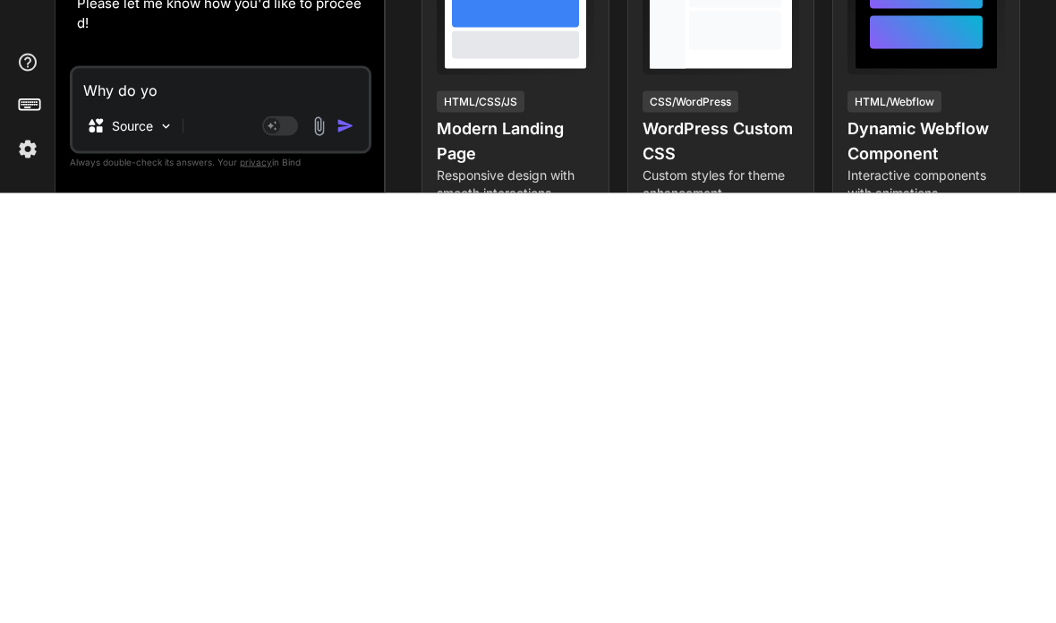
type textarea "x"
type textarea "Why do you"
type textarea "x"
type textarea "Why do you"
type textarea "x"
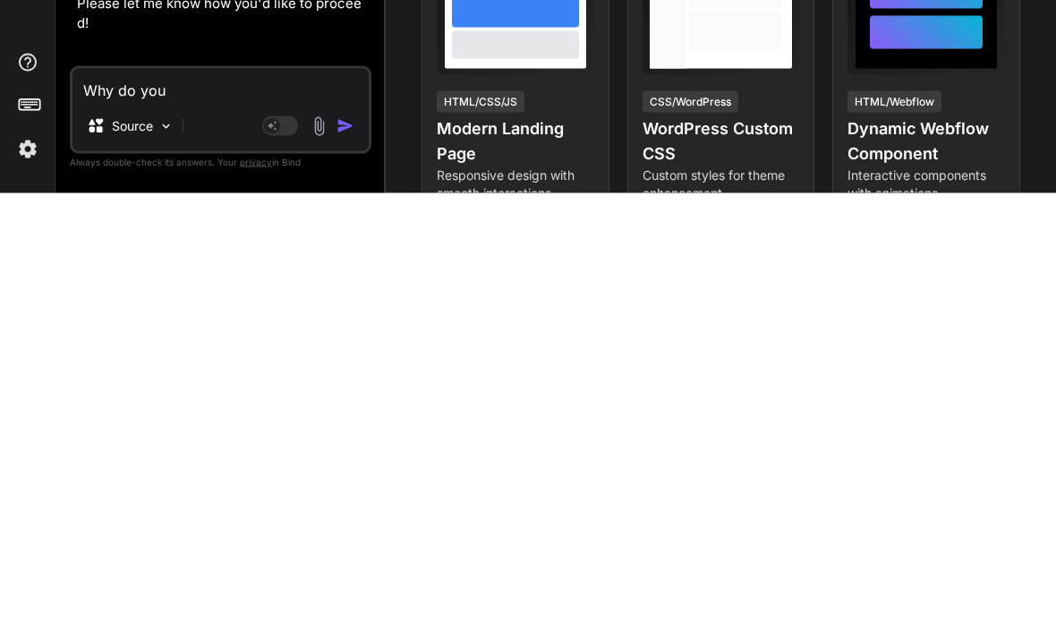
type textarea "Why do you g"
type textarea "x"
type textarea "Why do you"
type textarea "x"
type textarea "Why do you h"
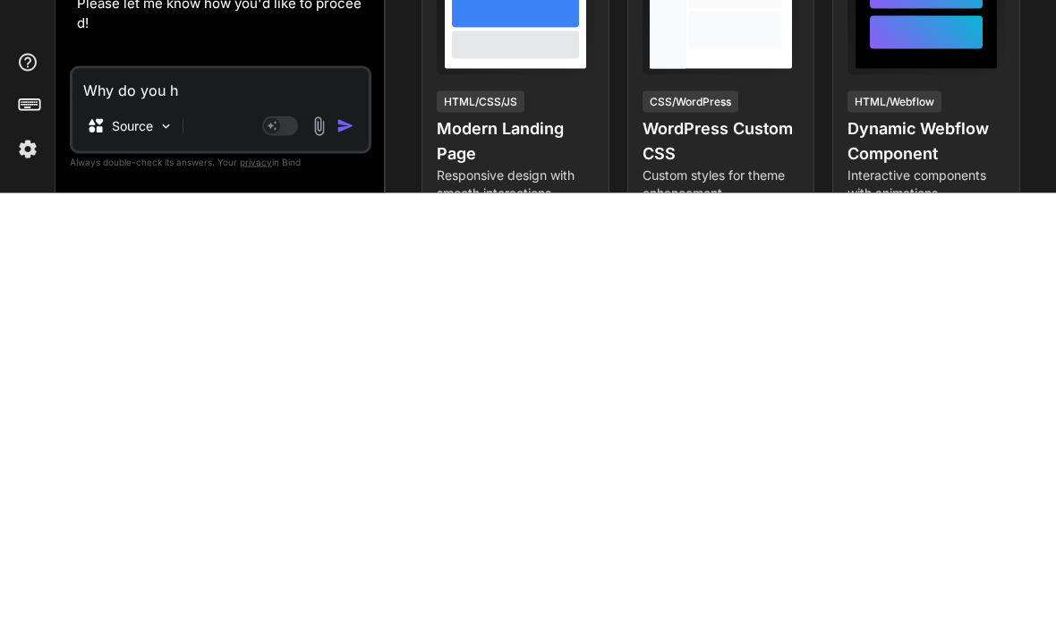
type textarea "x"
type textarea "Why do you ha"
type textarea "x"
type textarea "Why do you hav"
type textarea "x"
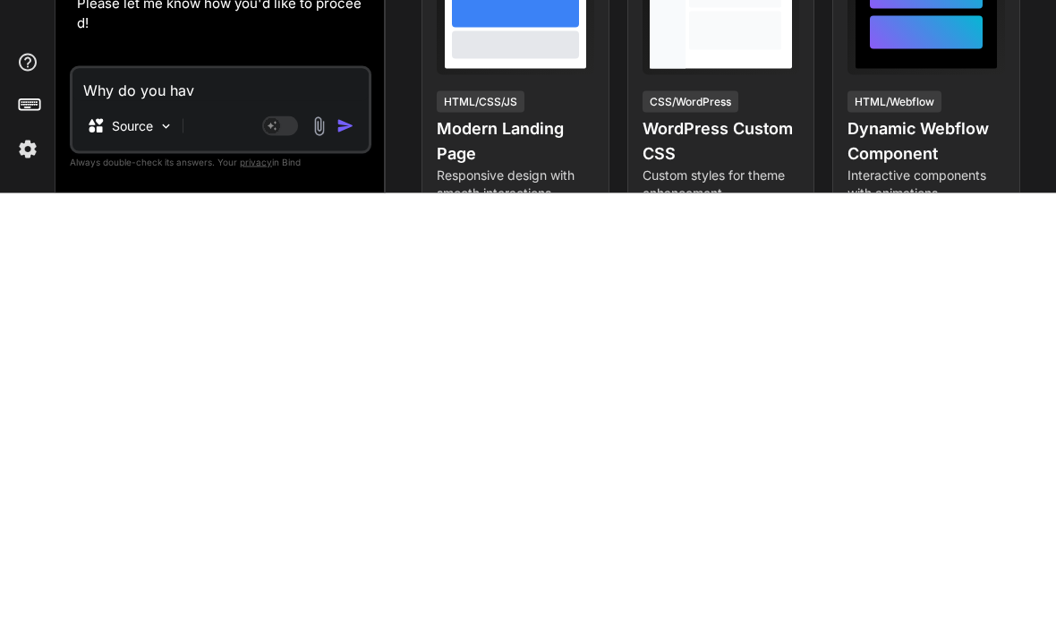
type textarea "Why do you have"
type textarea "x"
type textarea "Why do you have"
type textarea "x"
type textarea "Why do you have a"
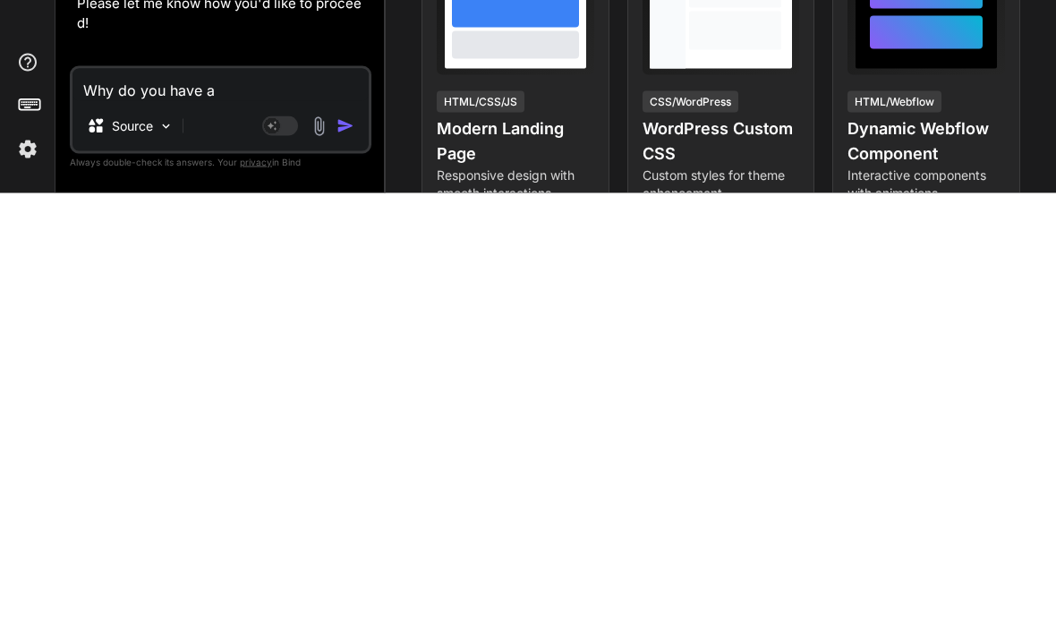
type textarea "x"
type textarea "Why do you have an"
type textarea "x"
type textarea "Why do you have an"
type textarea "x"
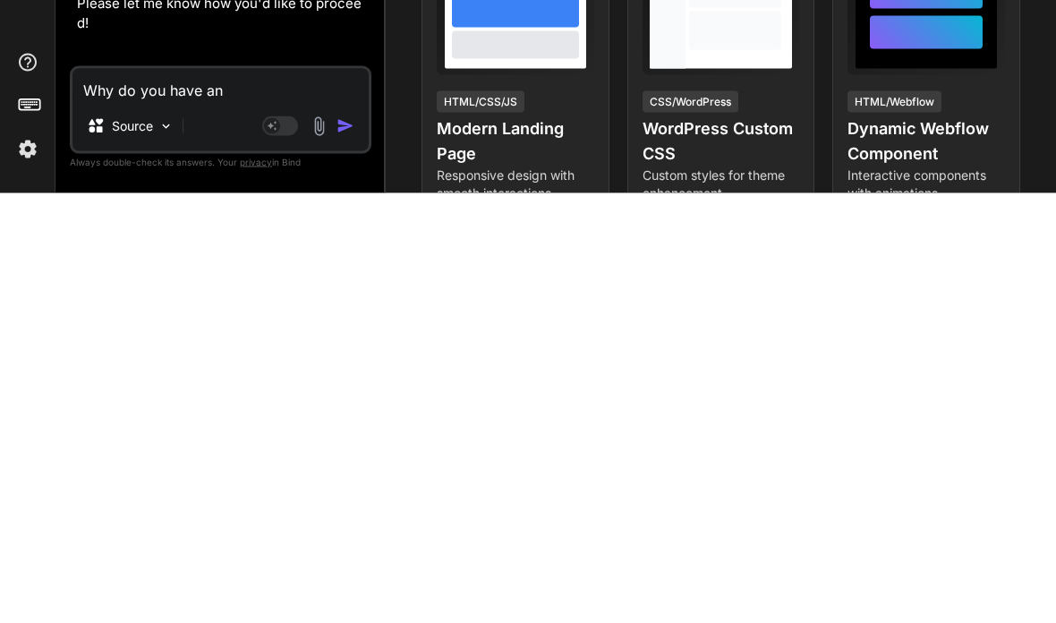
type textarea "Why do you have an u"
type textarea "x"
type textarea "Why do you have an up"
type textarea "x"
type textarea "Why do you have an upl"
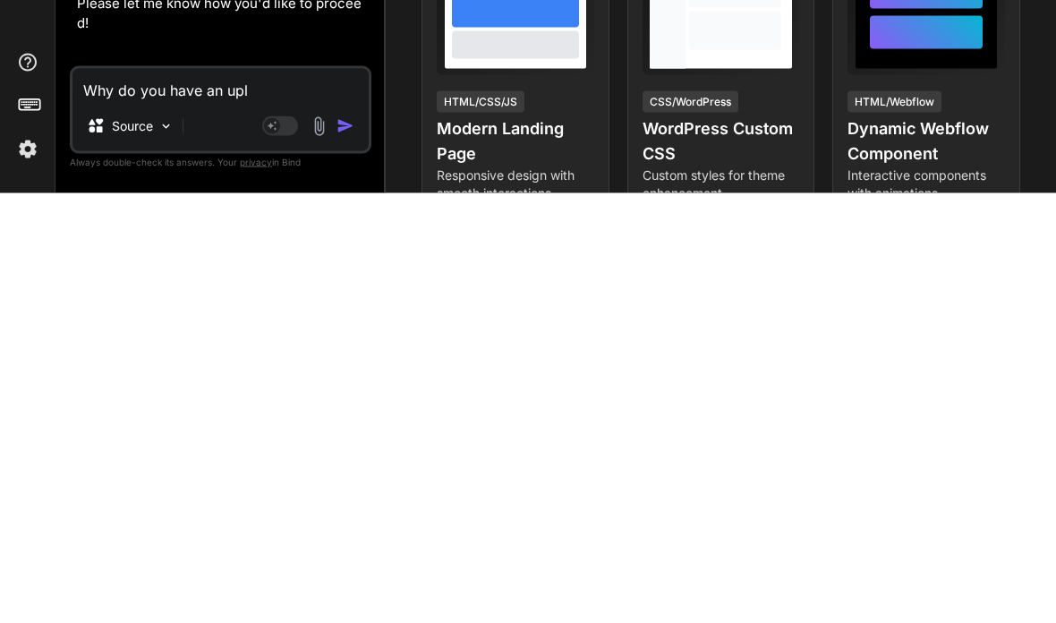
type textarea "x"
type textarea "Why do you have an uplo"
type textarea "x"
type textarea "Why do you have an uploa"
type textarea "x"
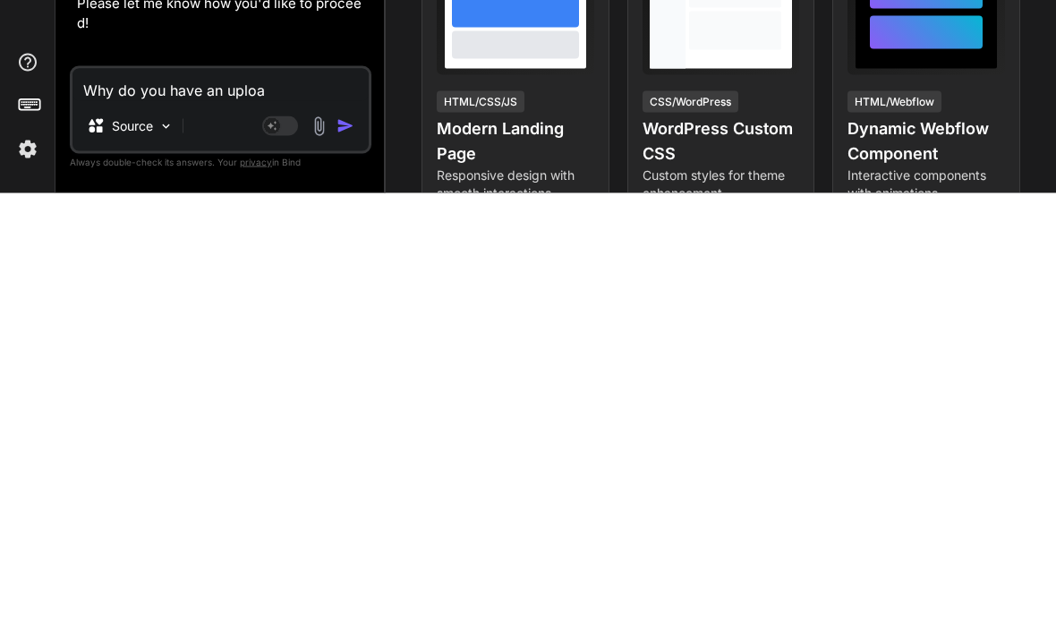
type textarea "Why do you have an upload"
type textarea "x"
type textarea "Why do you have an upload"
type textarea "x"
type textarea "Why do you have an upload f"
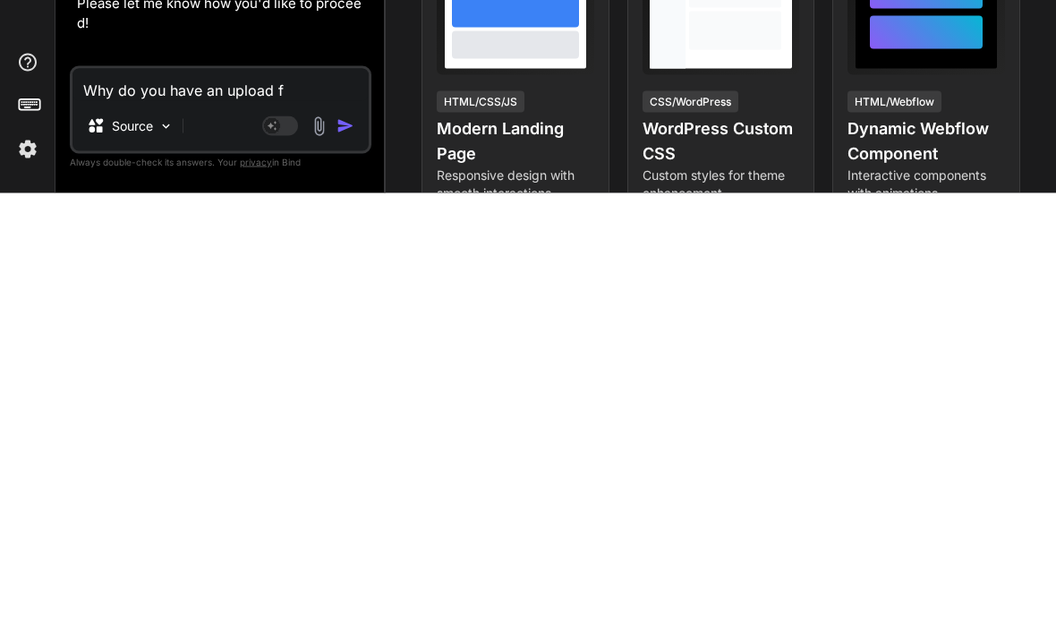
type textarea "x"
type textarea "Why do you have an upload fu"
type textarea "x"
type textarea "Why do you have an upload fun"
type textarea "x"
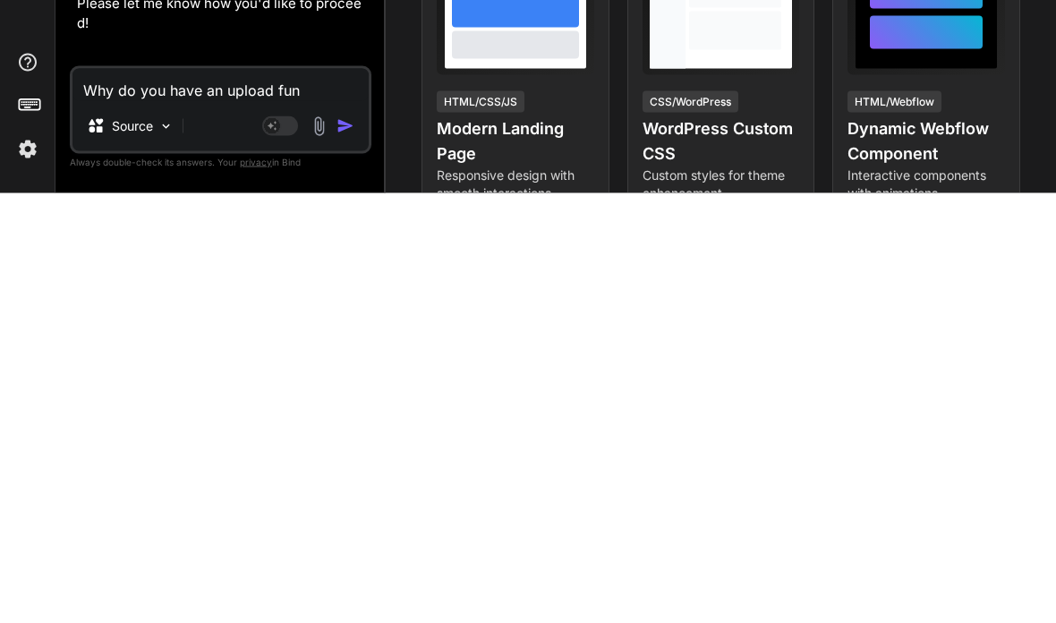
type textarea "Why do you have an upload func"
type textarea "x"
type textarea "Why do you have an upload funct"
type textarea "x"
type textarea "Why do you have an upload functi"
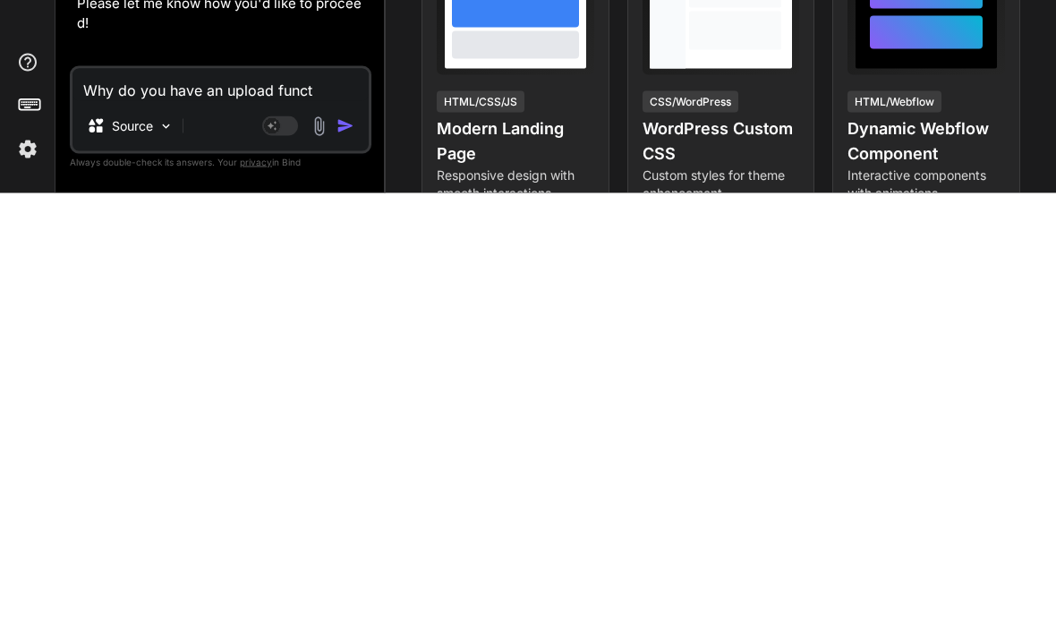
type textarea "x"
type textarea "Why do you have an upload functio"
type textarea "x"
type textarea "Why do you have an upload function"
type textarea "x"
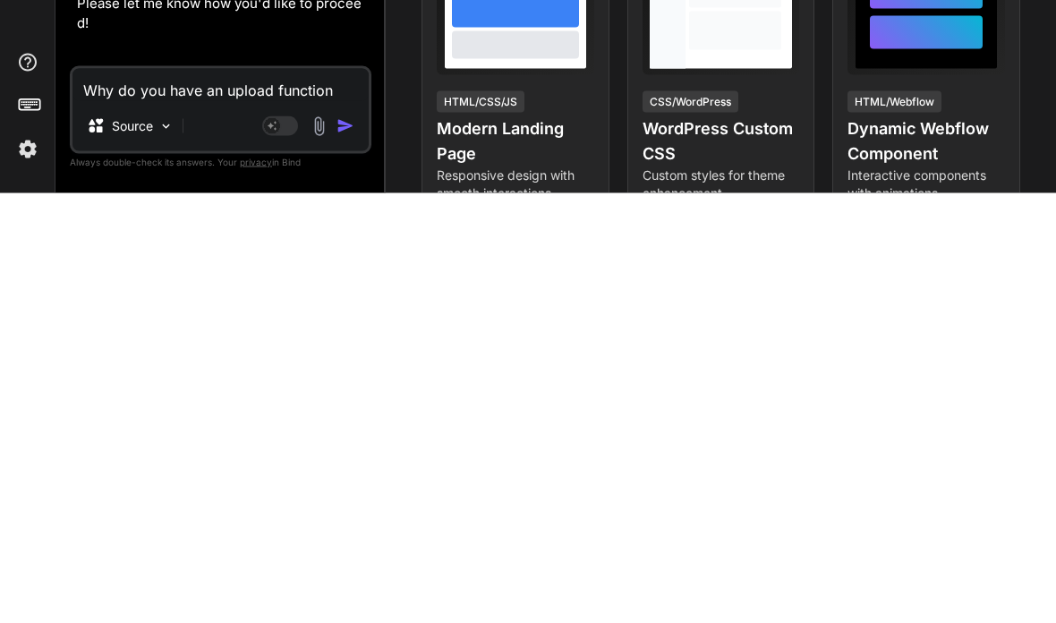
type textarea "Why do you have an upload function"
type textarea "x"
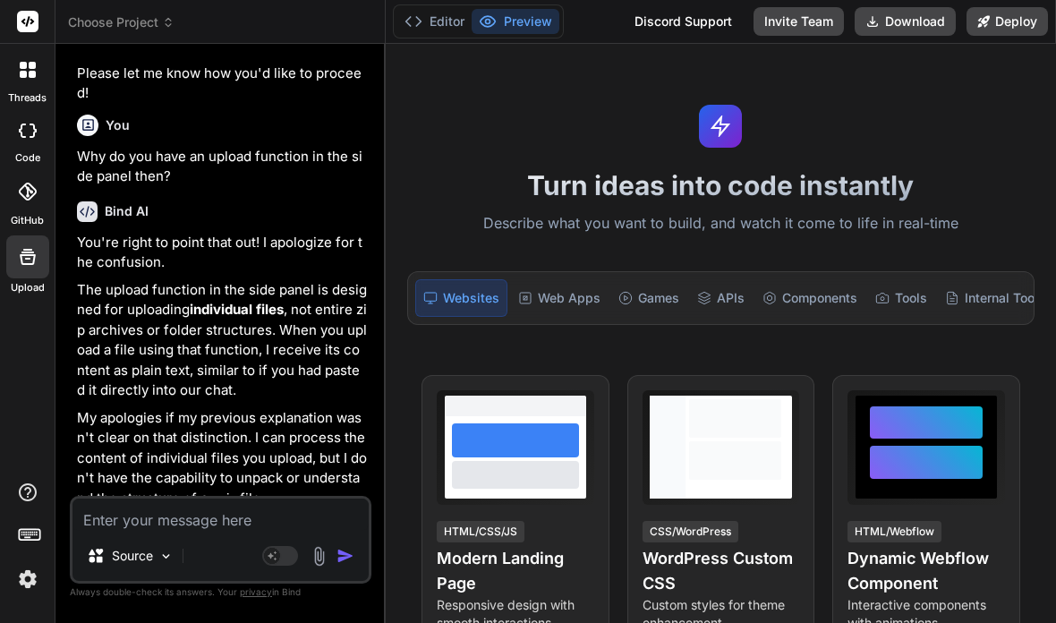
scroll to position [357, 0]
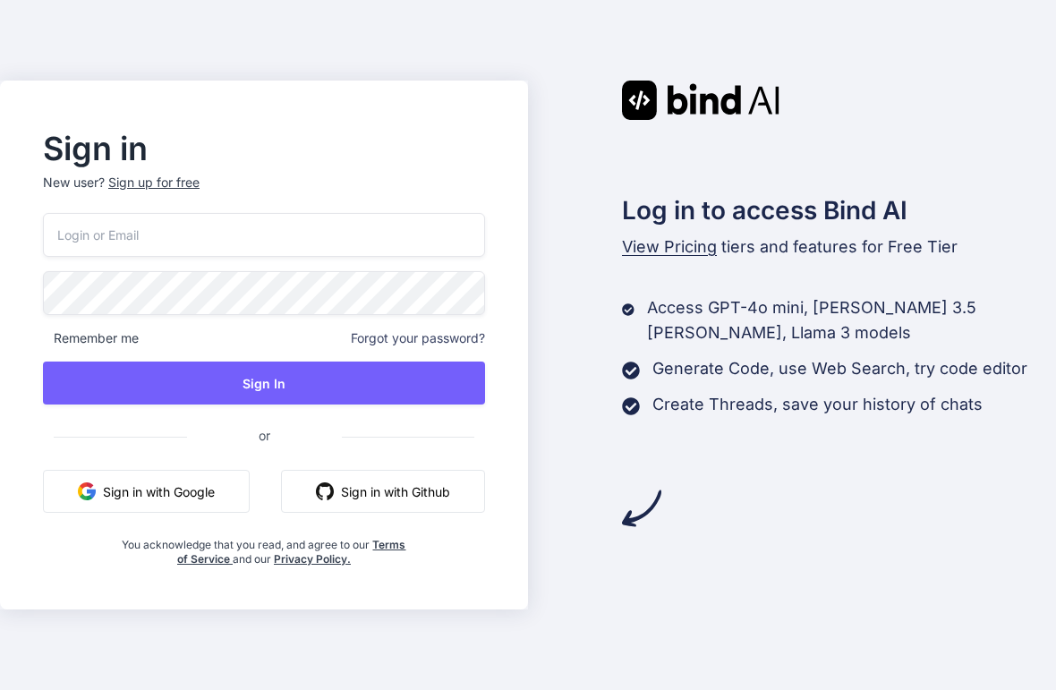
click at [107, 257] on input "email" at bounding box center [264, 235] width 442 height 44
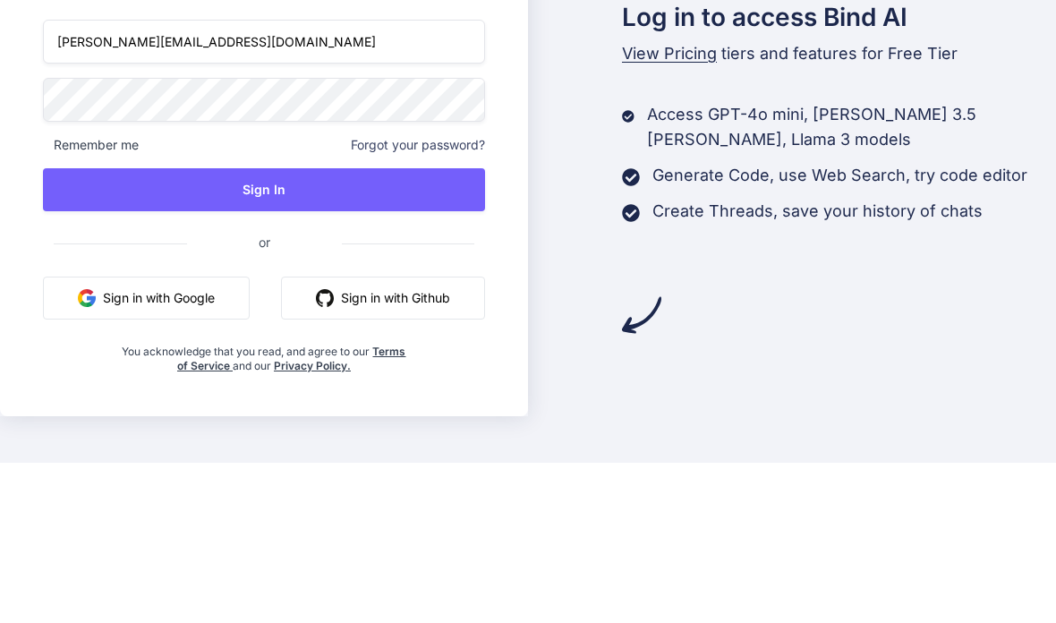
type input "[PERSON_NAME][EMAIL_ADDRESS][DOMAIN_NAME]"
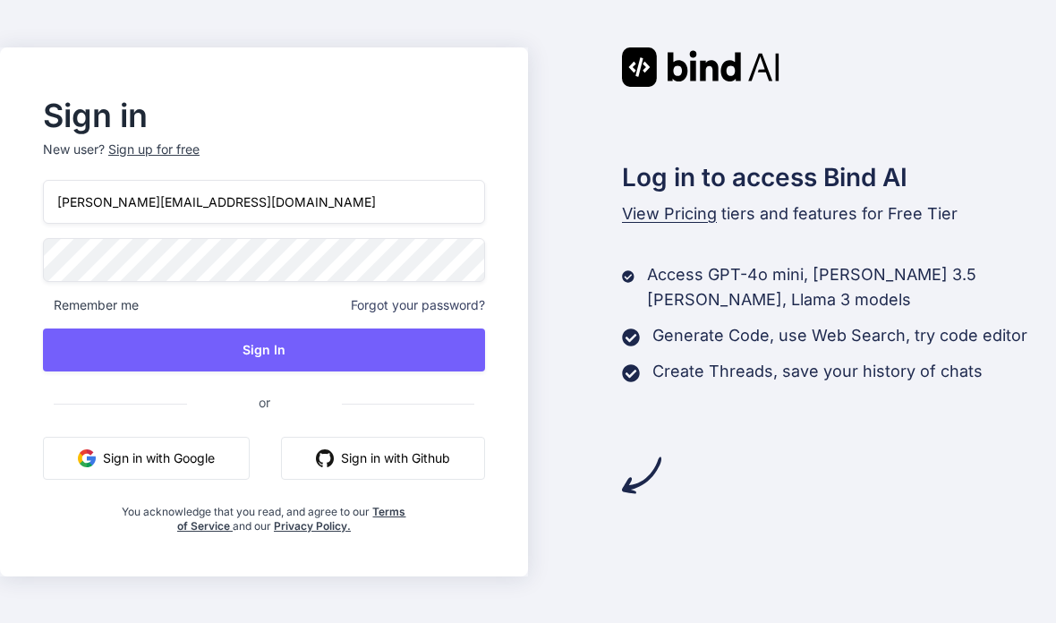
click at [260, 328] on button "Sign In" at bounding box center [264, 349] width 442 height 43
